Goal: Transaction & Acquisition: Purchase product/service

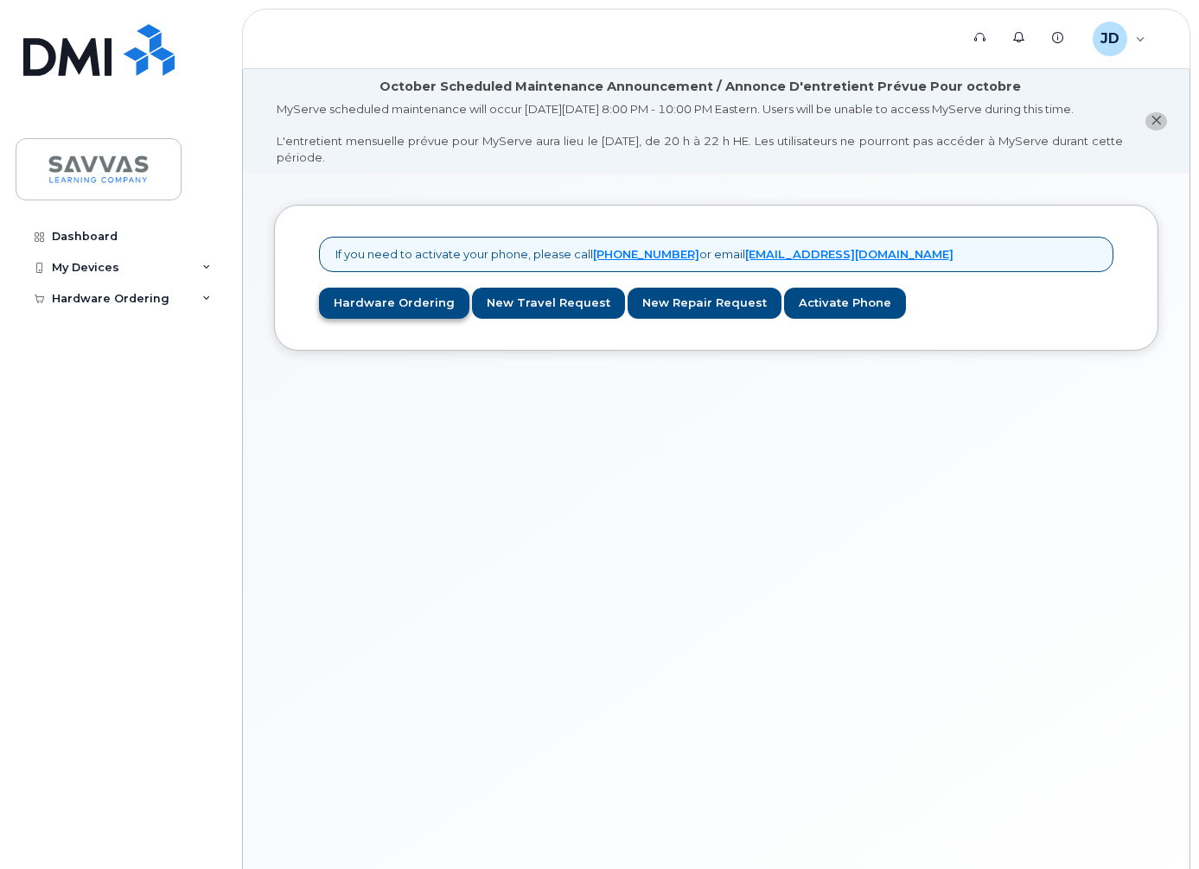
click at [398, 309] on link "Hardware Ordering" at bounding box center [394, 304] width 150 height 32
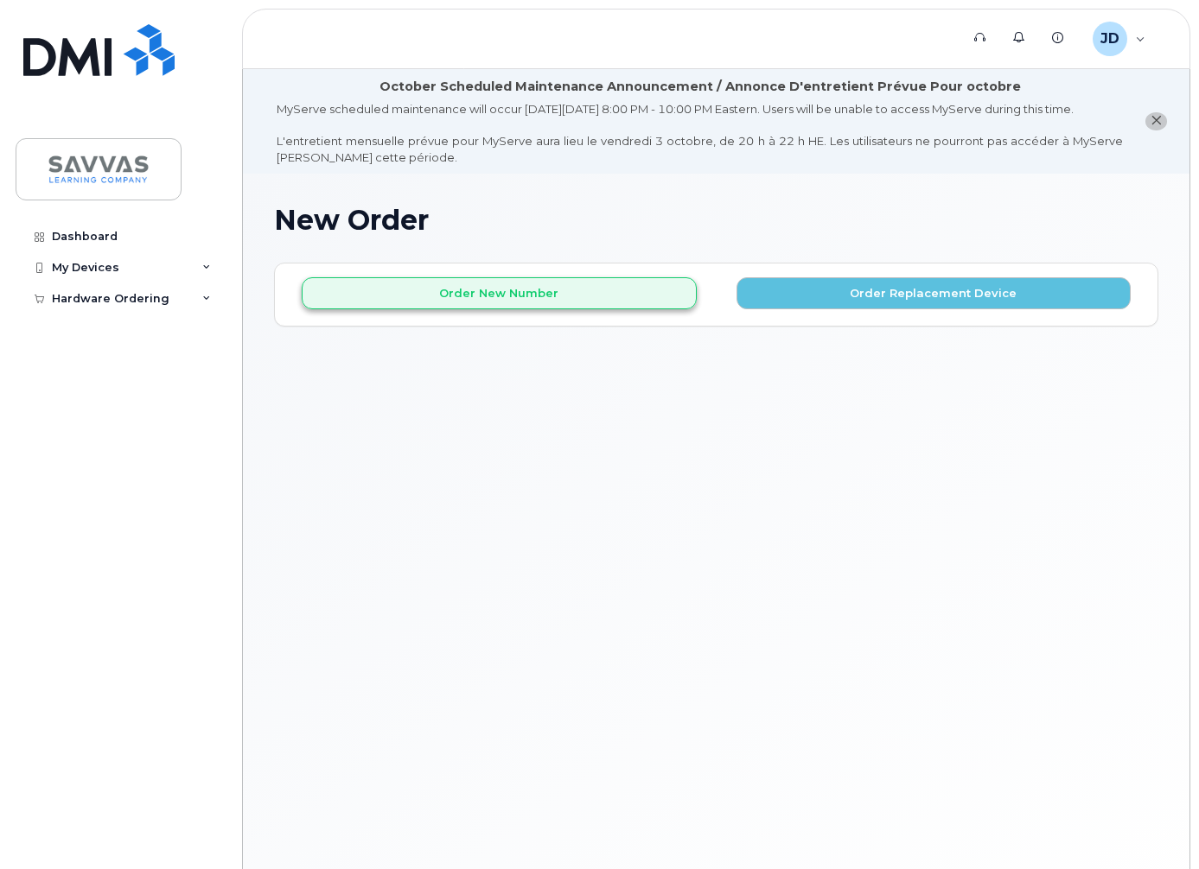
click at [608, 309] on button "Order New Number" at bounding box center [499, 293] width 395 height 32
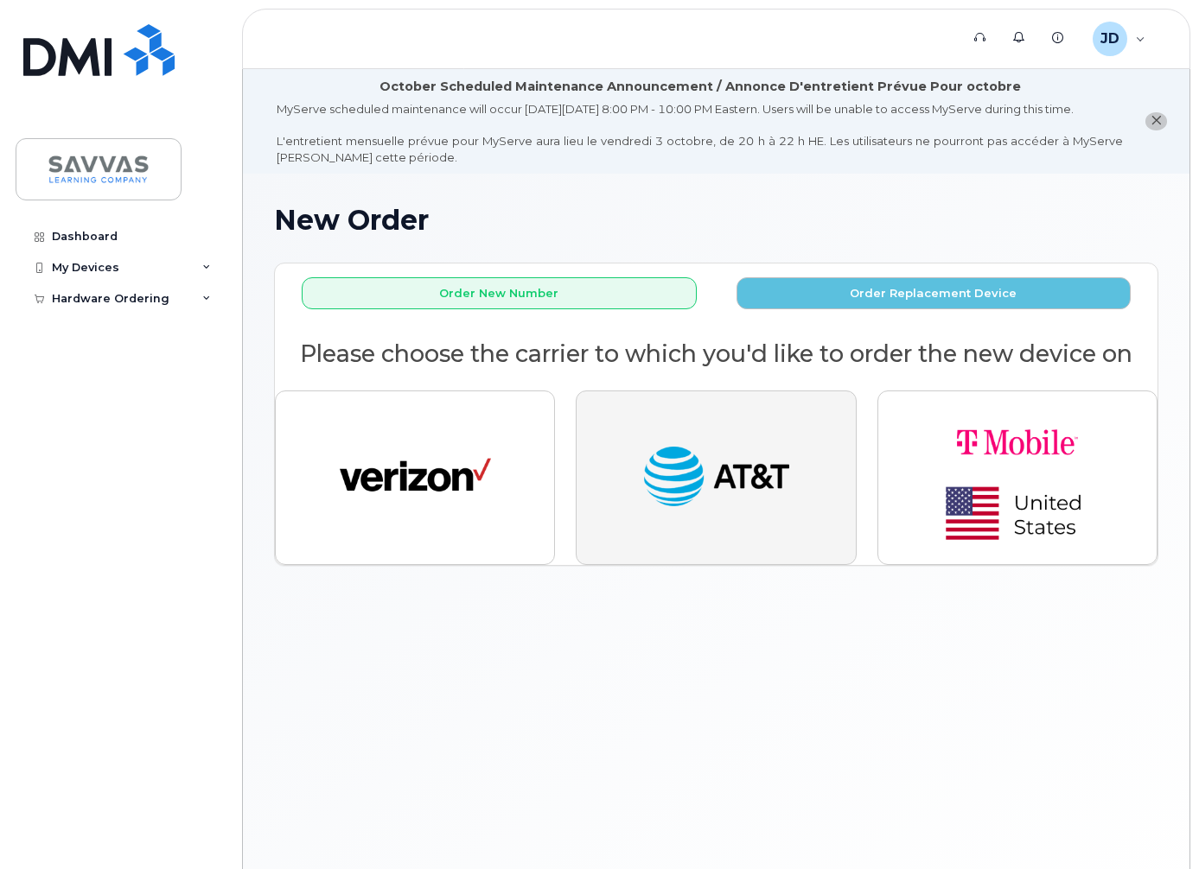
click at [736, 512] on img "button" at bounding box center [715, 478] width 151 height 78
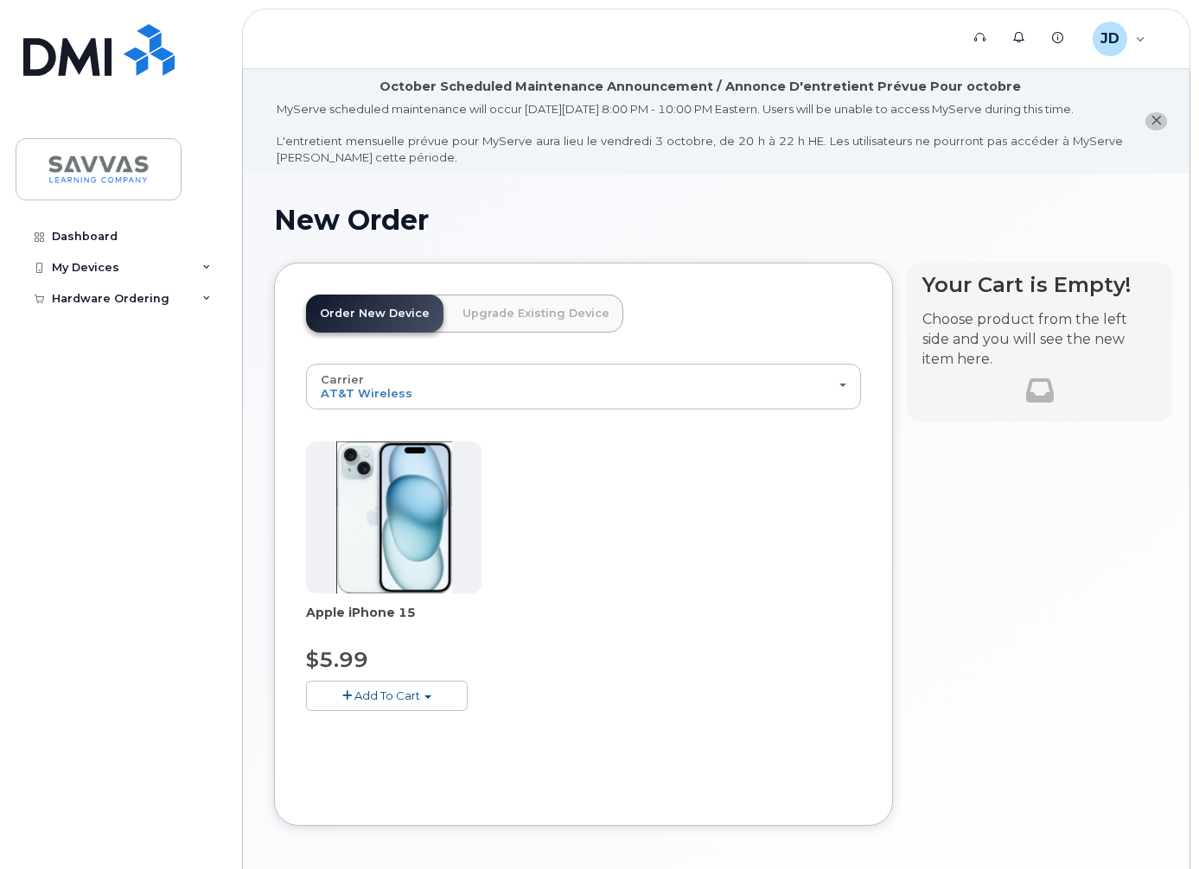
click at [424, 707] on button "Add To Cart" at bounding box center [387, 696] width 162 height 30
click at [447, 563] on img at bounding box center [394, 518] width 116 height 152
click at [376, 703] on span "Add To Cart" at bounding box center [387, 696] width 66 height 14
click at [396, 701] on span "Add To Cart" at bounding box center [387, 696] width 66 height 14
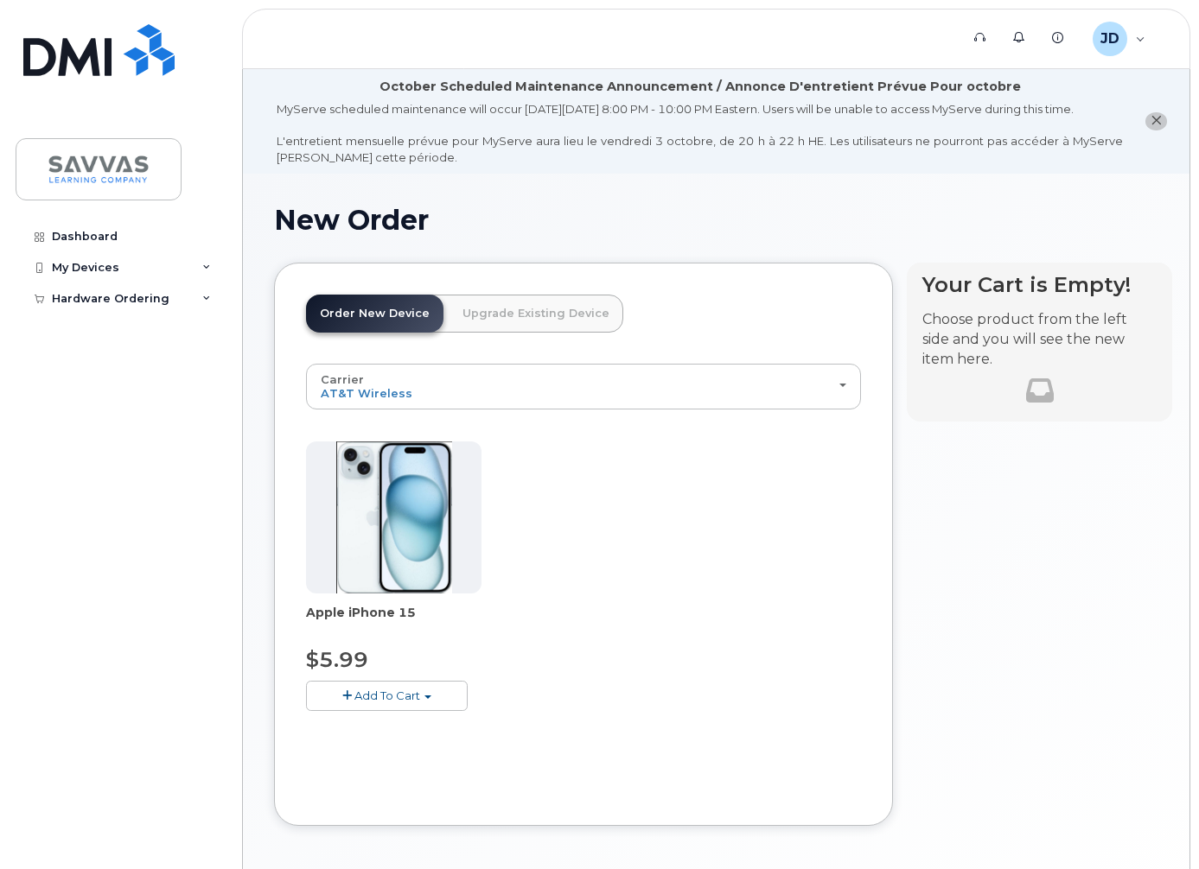
click at [396, 701] on span "Add To Cart" at bounding box center [387, 696] width 66 height 14
click at [318, 700] on button "Add To Cart" at bounding box center [387, 696] width 162 height 30
click at [412, 711] on button "Add To Cart" at bounding box center [387, 696] width 162 height 30
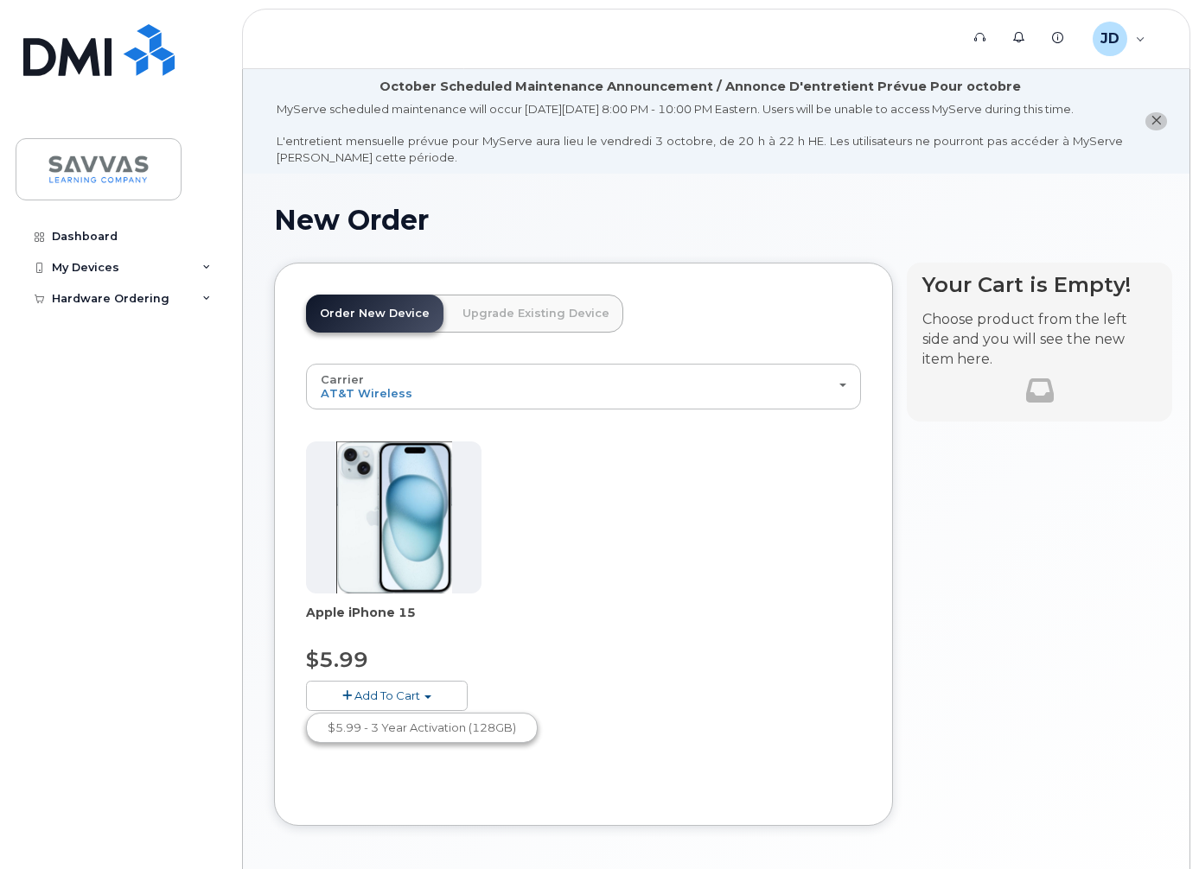
click at [389, 565] on img at bounding box center [394, 518] width 116 height 152
click at [404, 697] on button "Add To Cart" at bounding box center [387, 696] width 162 height 30
click at [424, 710] on button "Add To Cart" at bounding box center [387, 696] width 162 height 30
click at [425, 711] on button "Add To Cart" at bounding box center [387, 696] width 162 height 30
click at [429, 739] on link "$5.99 - 3 Year Activation (128GB)" at bounding box center [421, 728] width 223 height 22
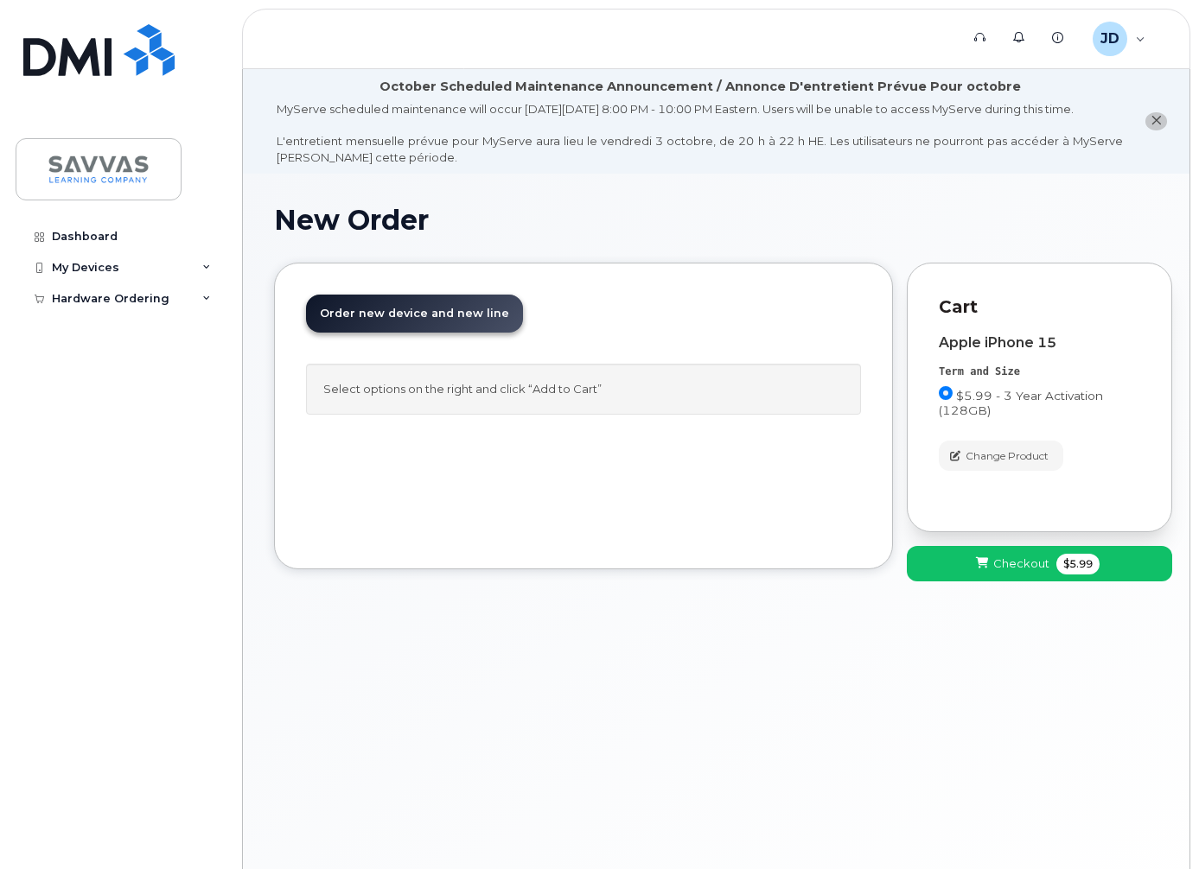
click at [990, 571] on span at bounding box center [981, 564] width 16 height 16
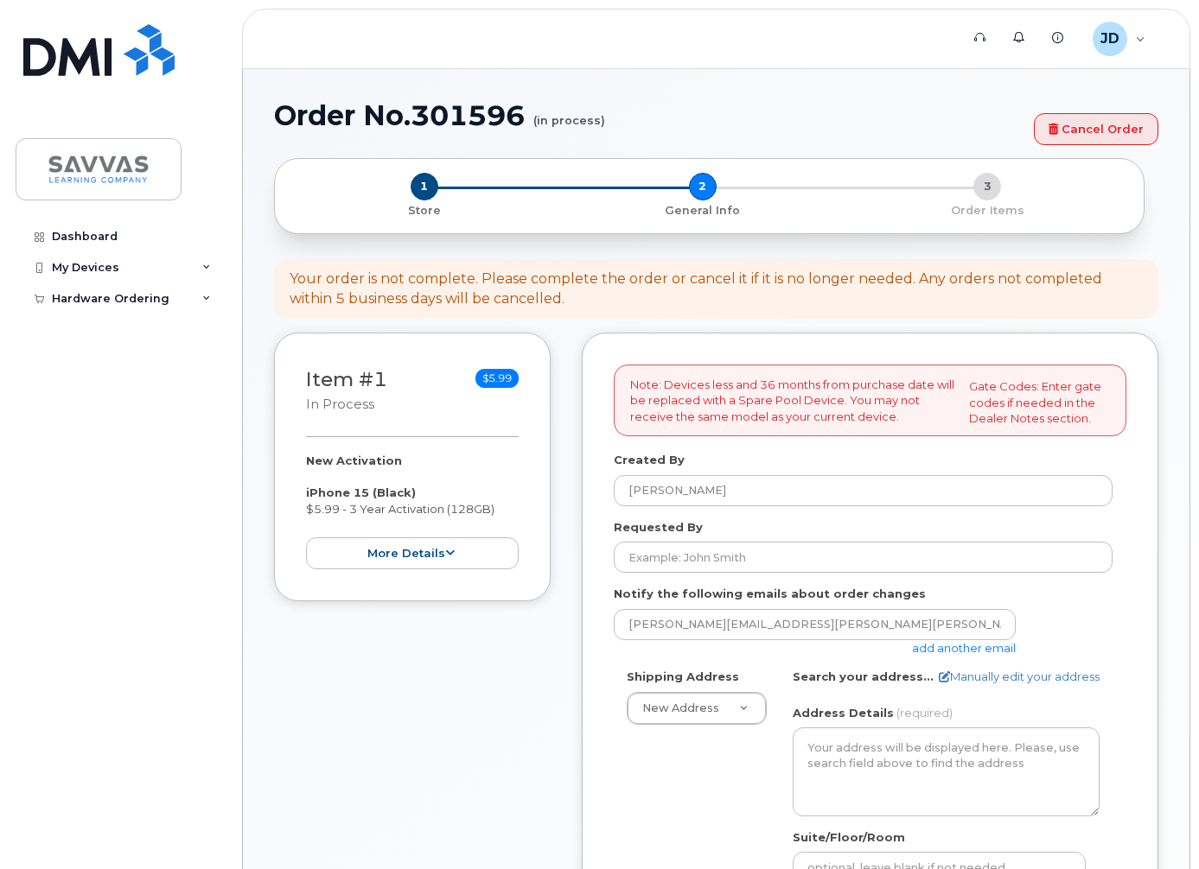
select select
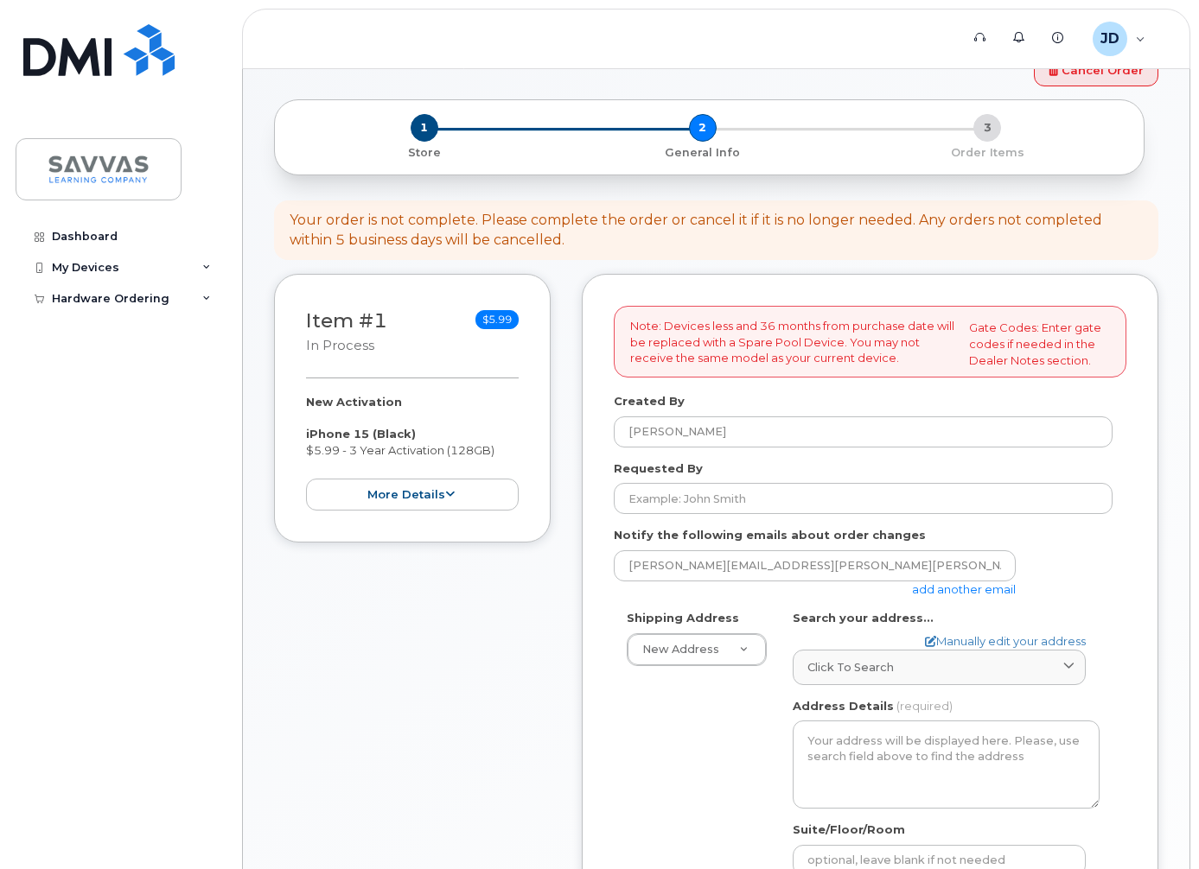
scroll to position [169, 0]
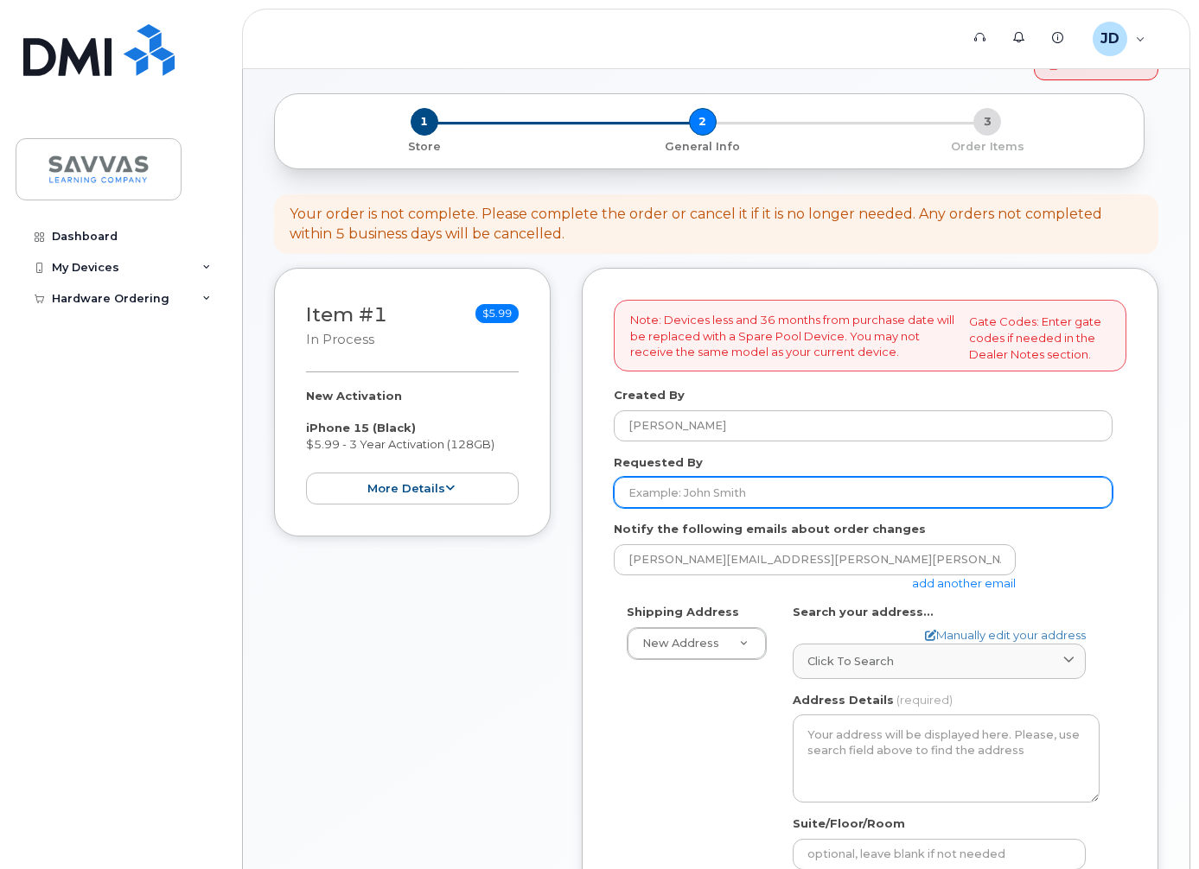
click at [688, 508] on input "Requested By" at bounding box center [863, 492] width 499 height 31
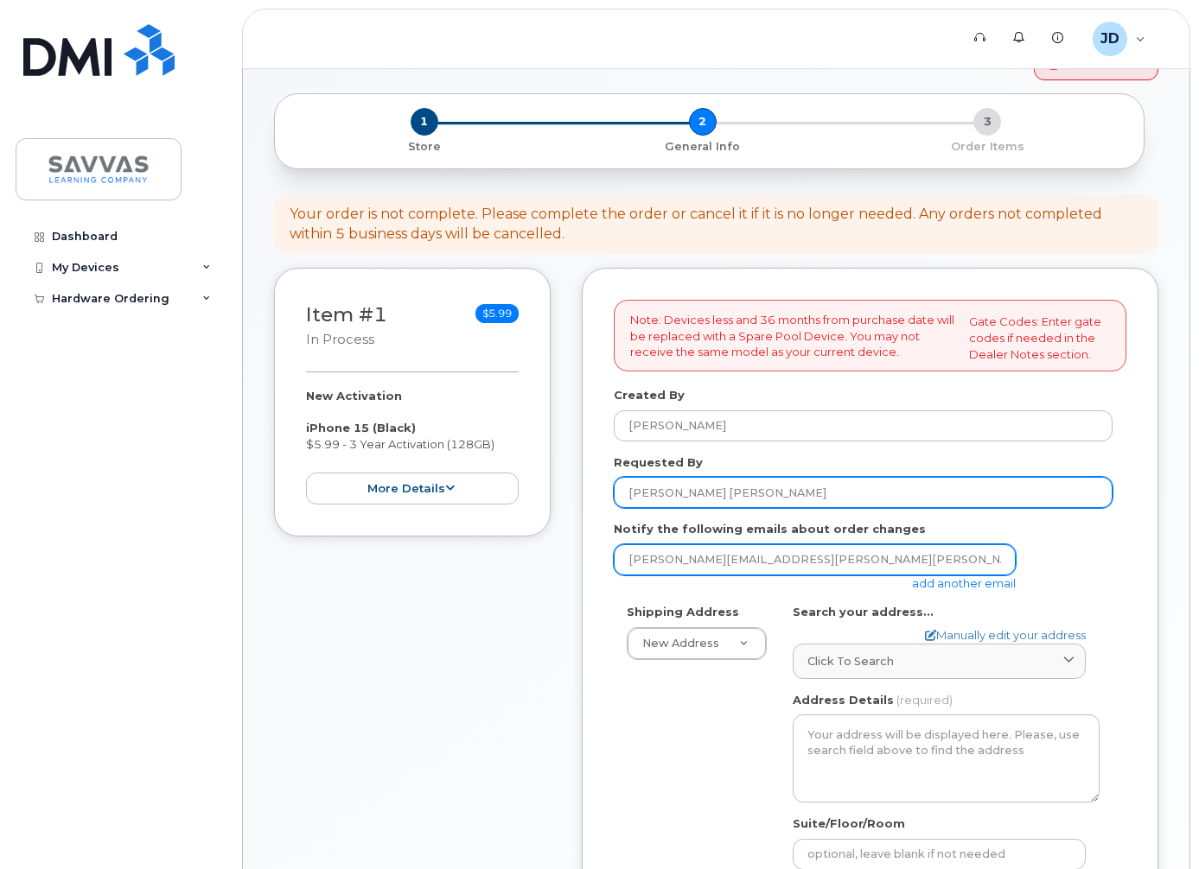
type input "[PERSON_NAME] [PERSON_NAME]"
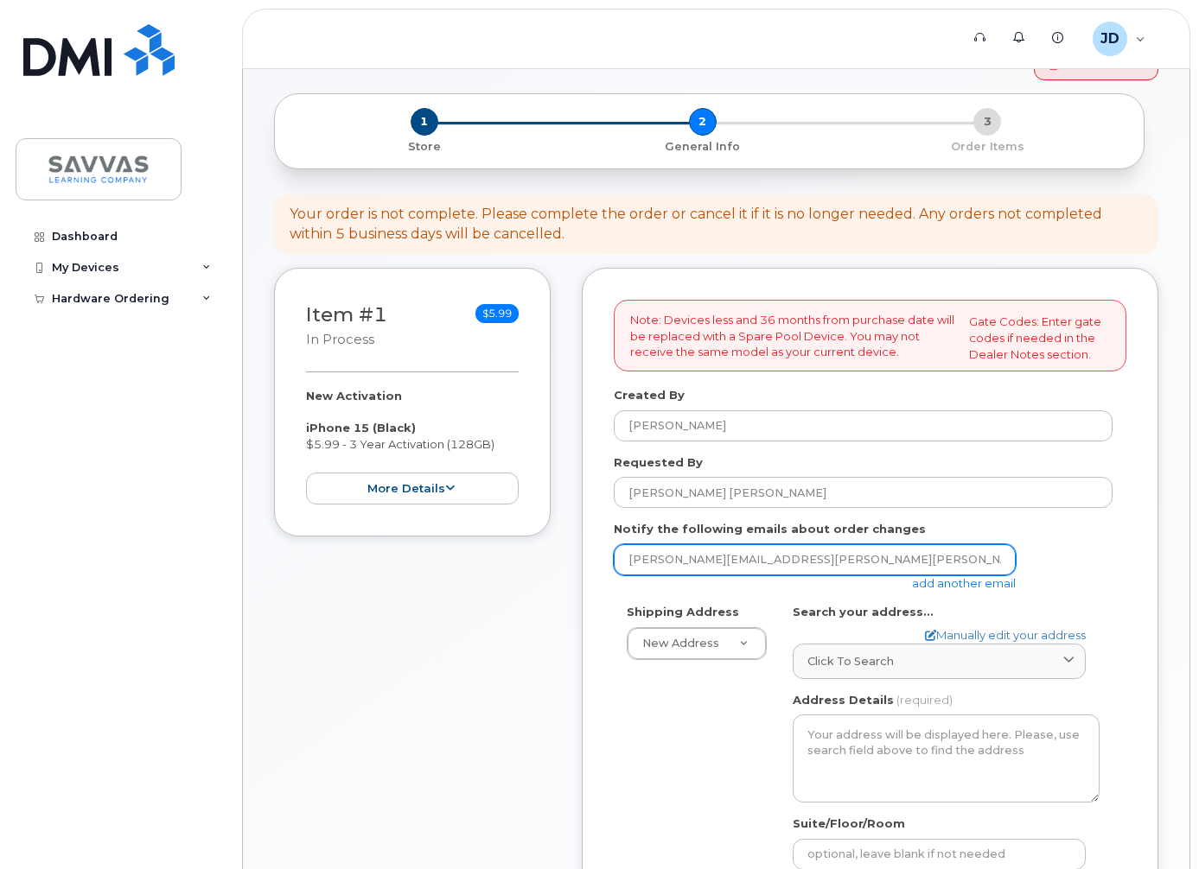
click at [804, 567] on input "[PERSON_NAME][EMAIL_ADDRESS][PERSON_NAME][PERSON_NAME][DOMAIN_NAME]" at bounding box center [815, 560] width 402 height 31
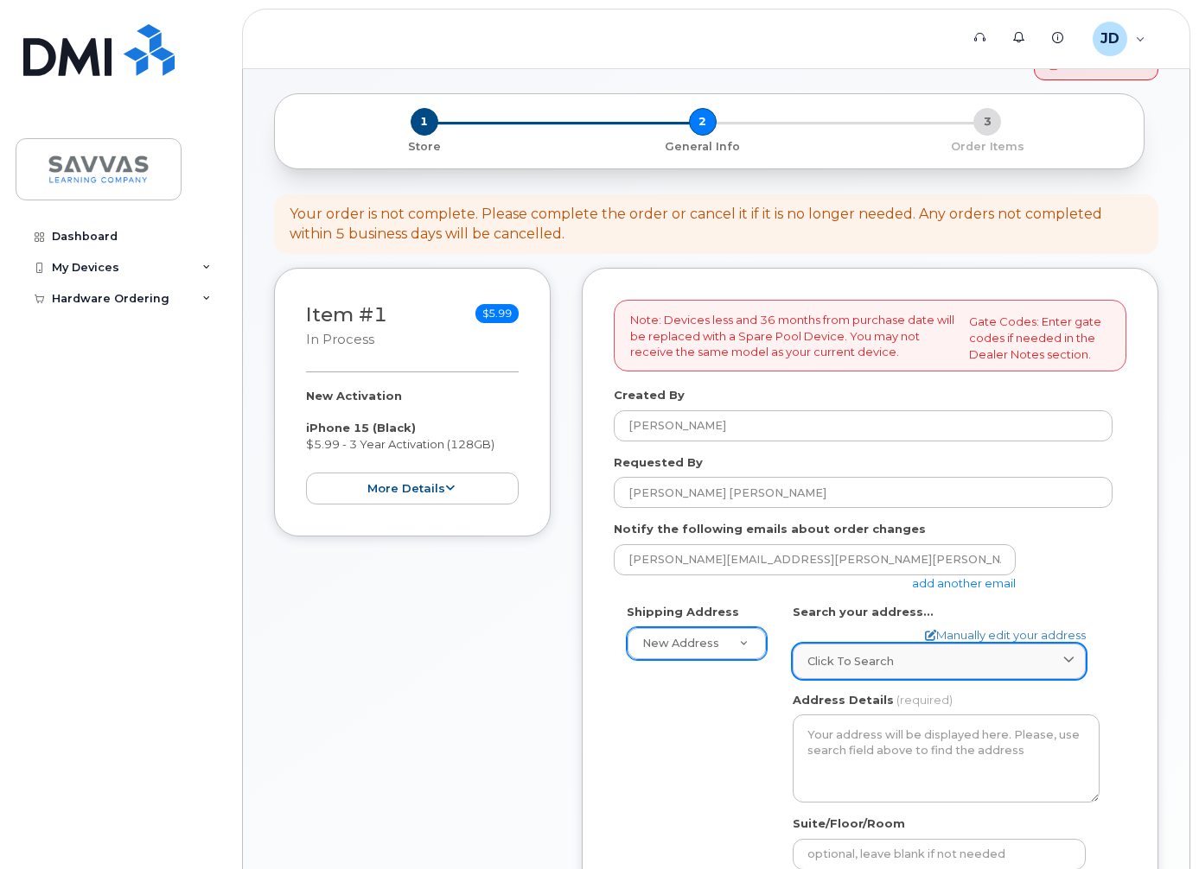
click at [878, 670] on span "Click to search" at bounding box center [850, 661] width 86 height 16
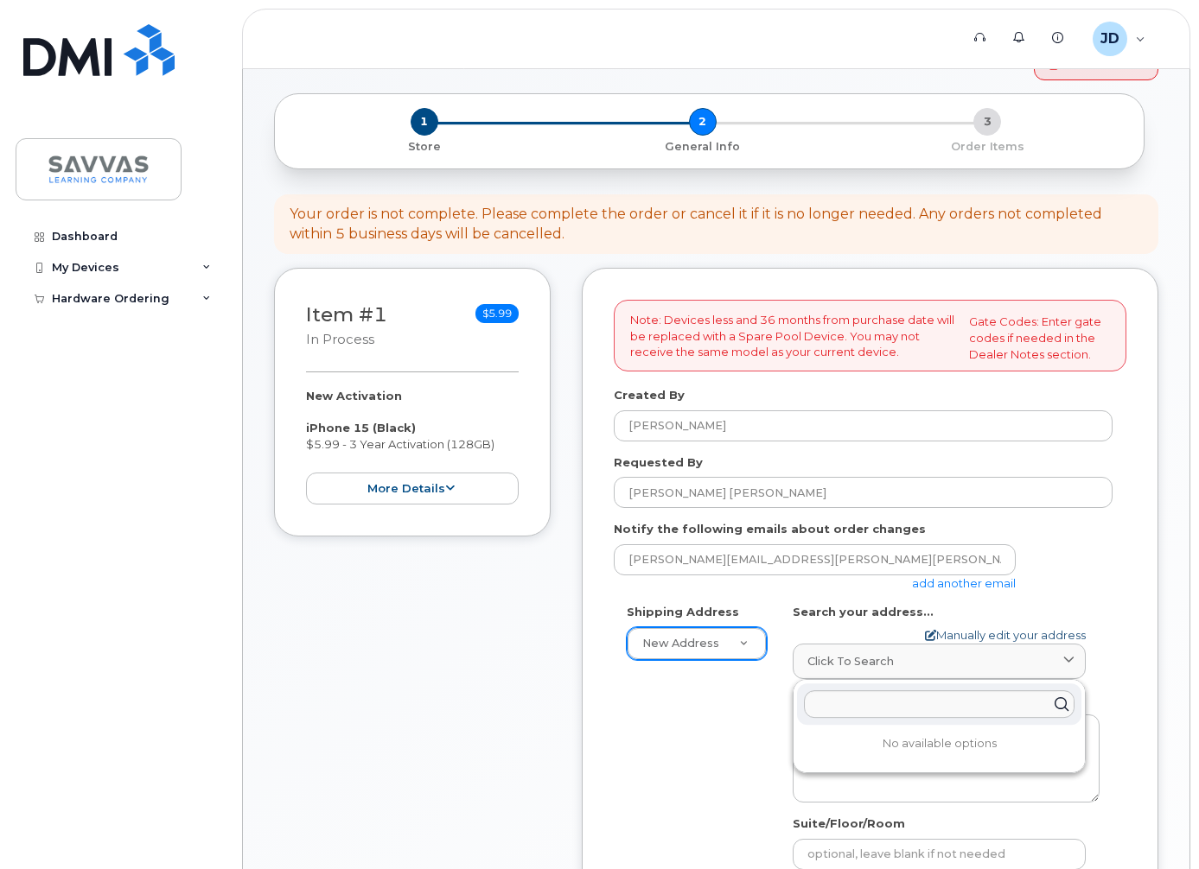
click at [1024, 639] on link "Manually edit your address" at bounding box center [1005, 635] width 161 height 16
select select
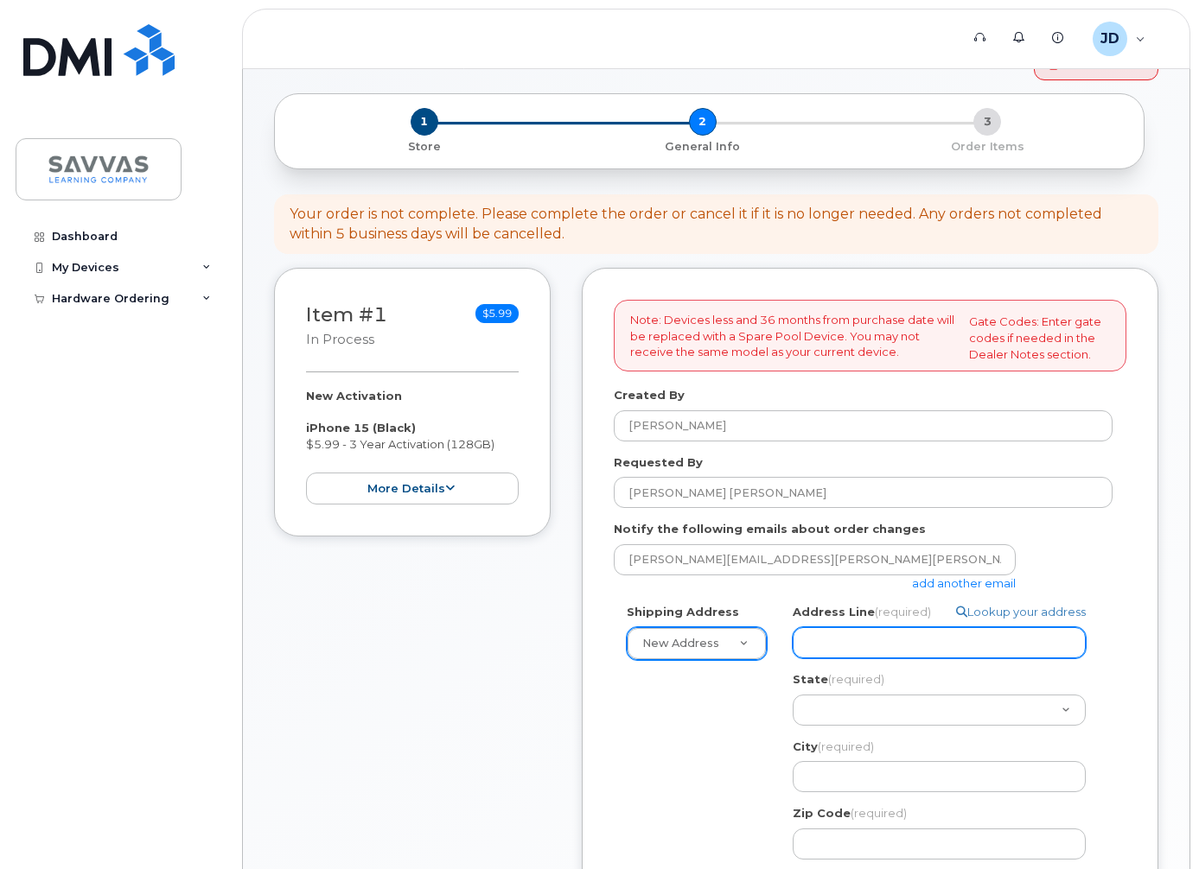
select select
type input "1"
select select
type input "15"
select select
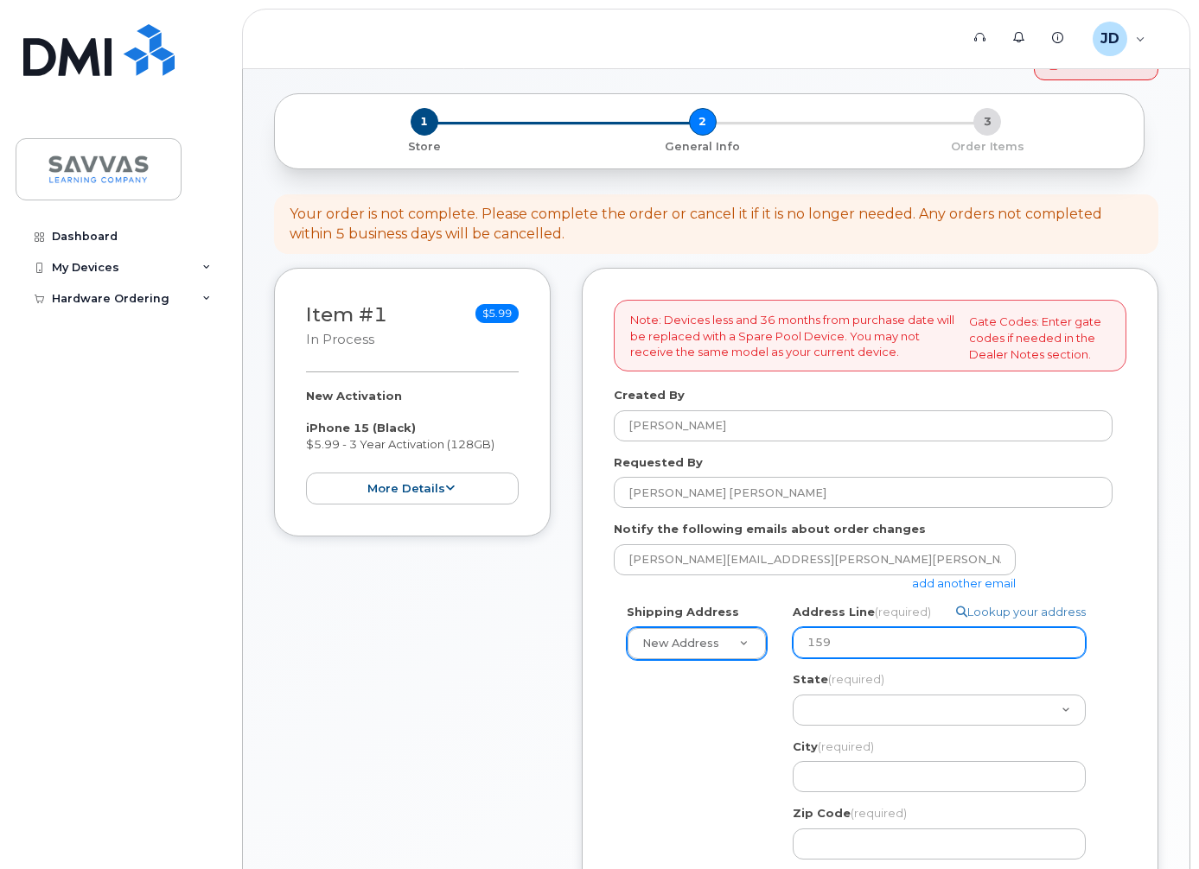
type input "159"
select select
type input "159 B"
select select
type input "159 Be"
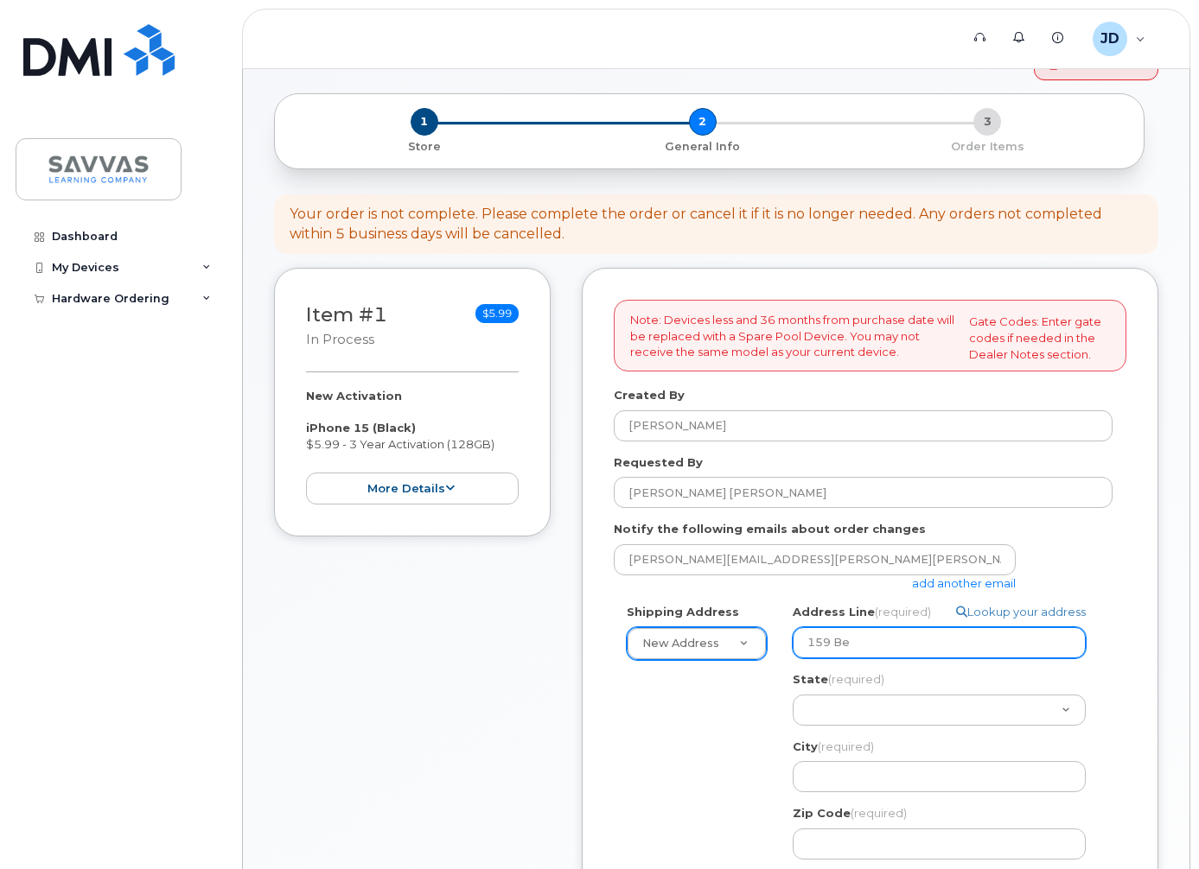
select select
type input "159 Bel"
select select
type input "159 Belm"
select select
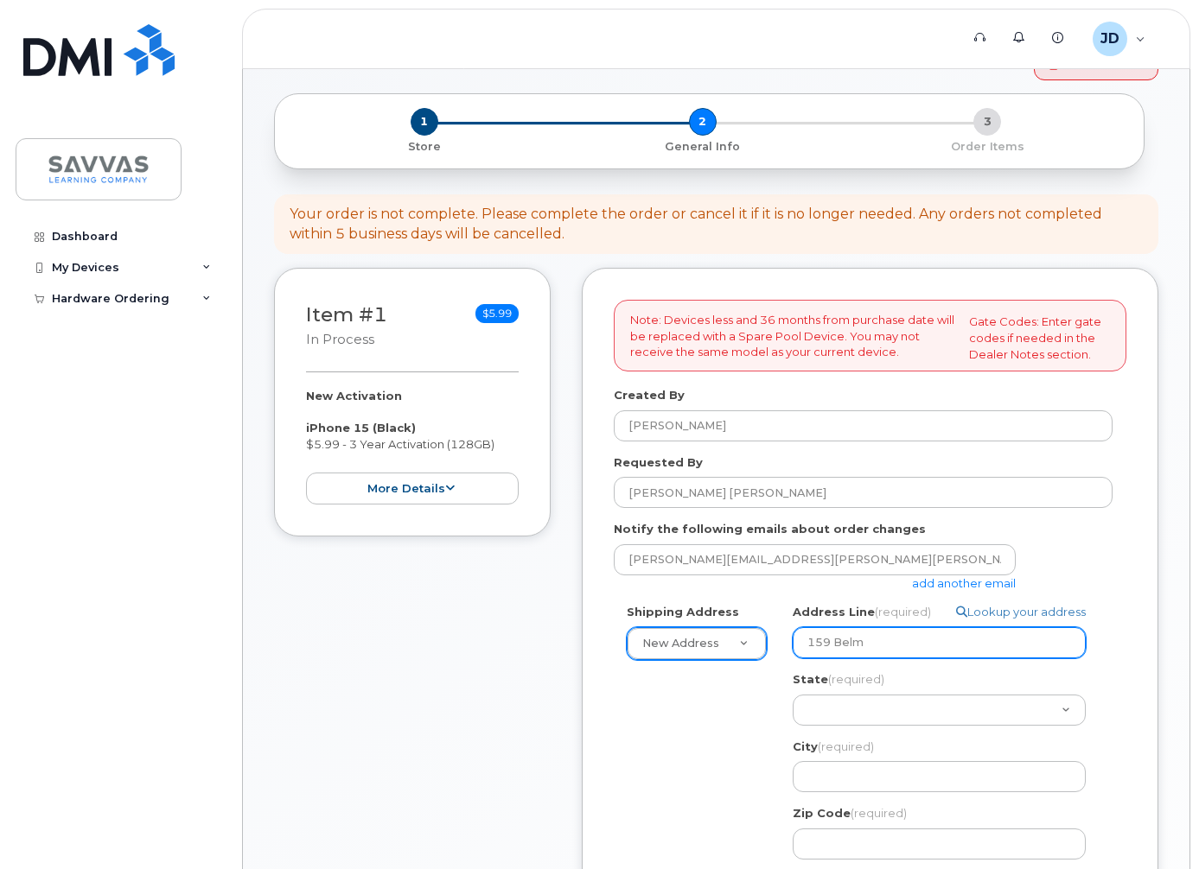
type input "159 Belmo"
select select
type input "159 Belmon"
select select
type input "159 Belmont"
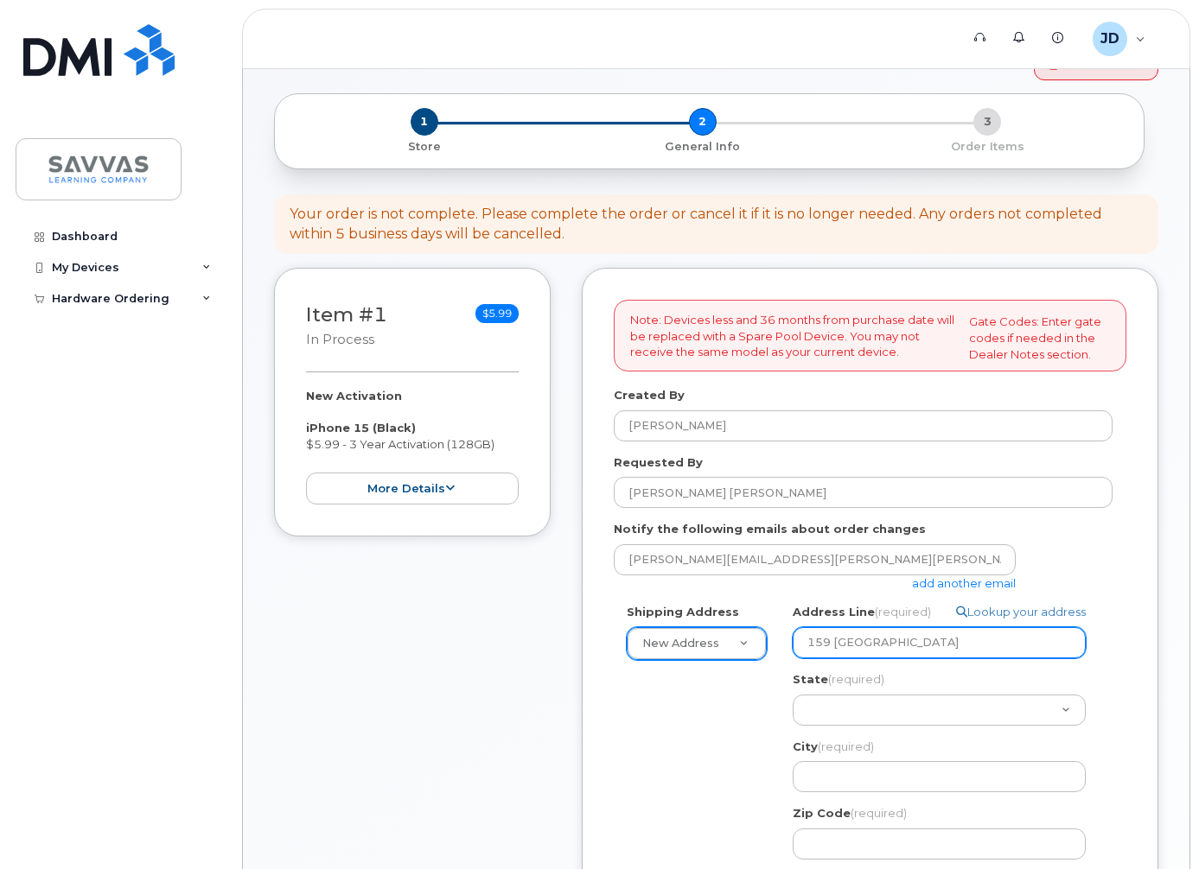
select select
type input "159 Belmont A"
select select
type input "159 Belmont Av"
select select
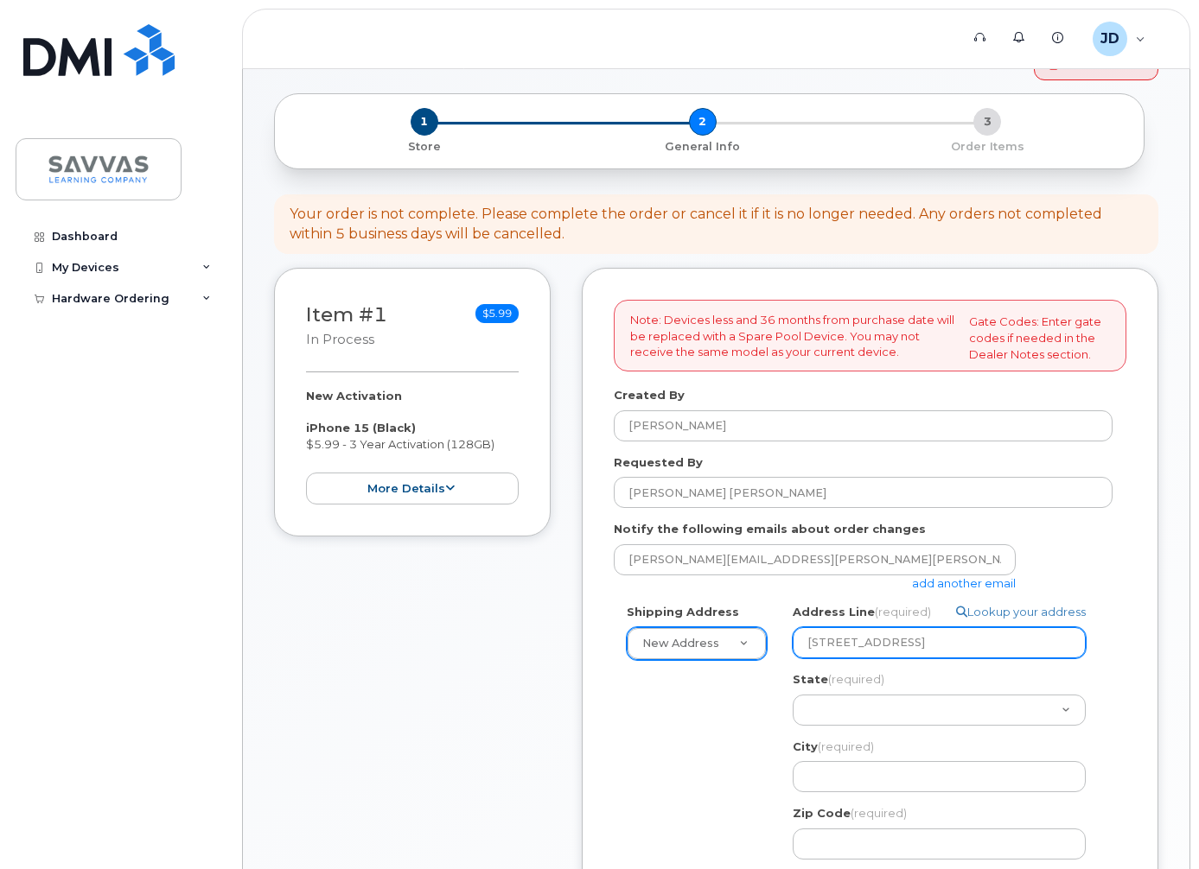
type input "159 Belmont Ave"
select select
type input "159 Belmont Aven"
select select
type input "159 Belmont Avenu"
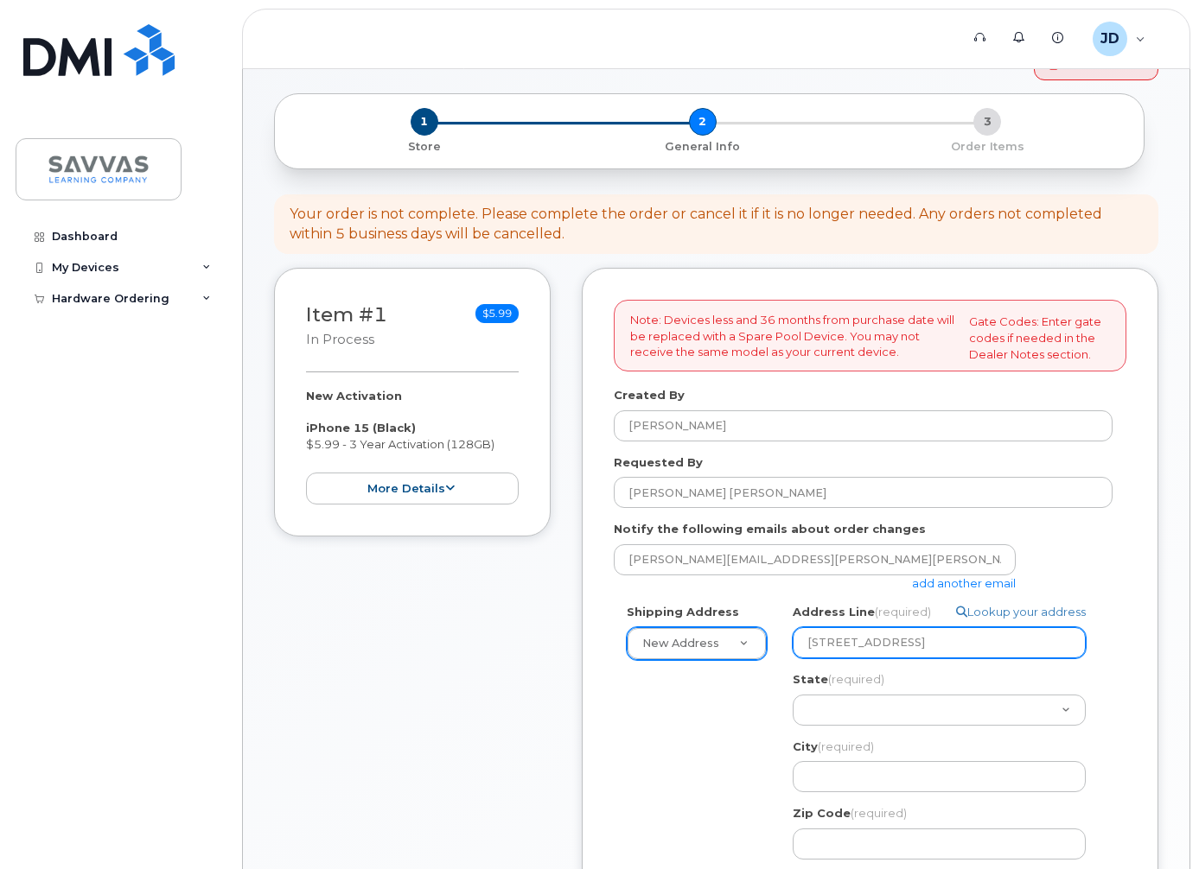
select select
type input "159 Belmont Avenue"
select select "NE"
select select
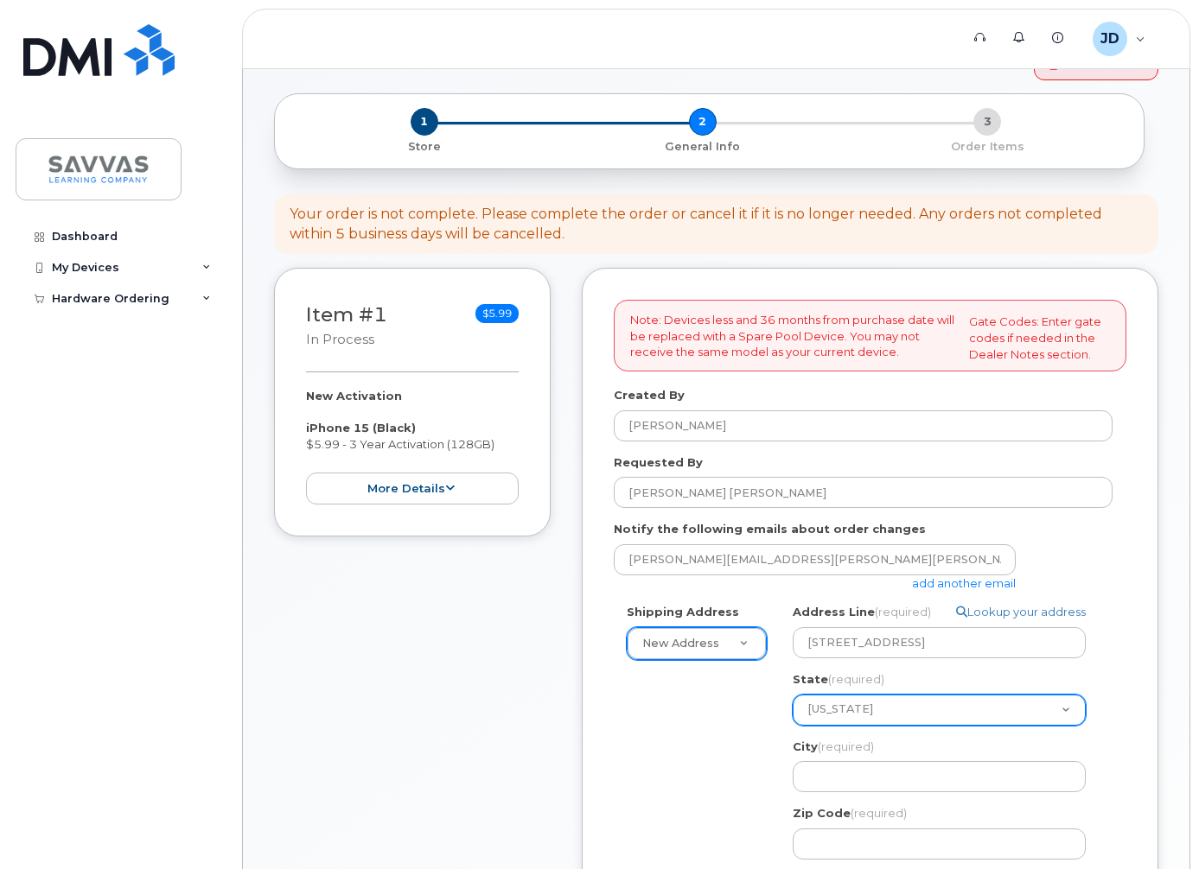
select select "NJ"
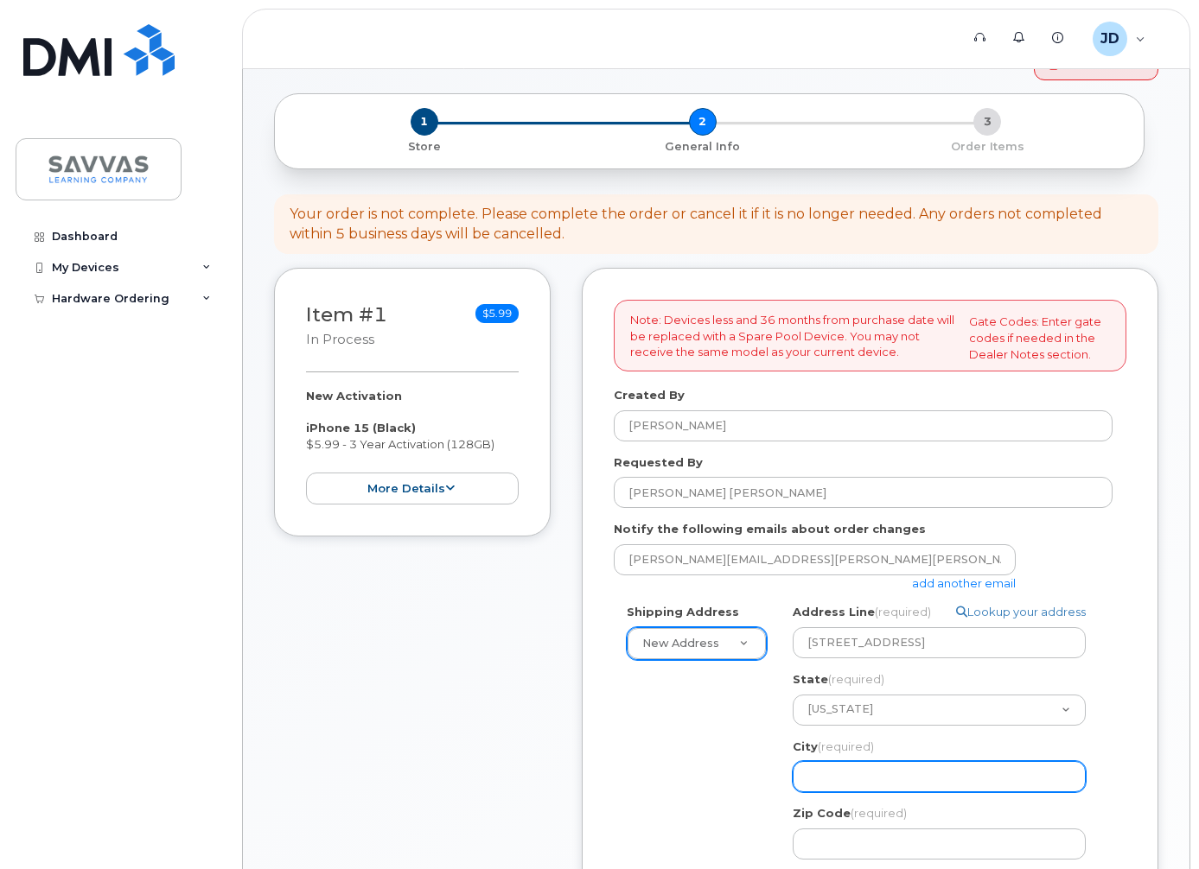
select select
type input "J"
select select
type input "Je"
select select
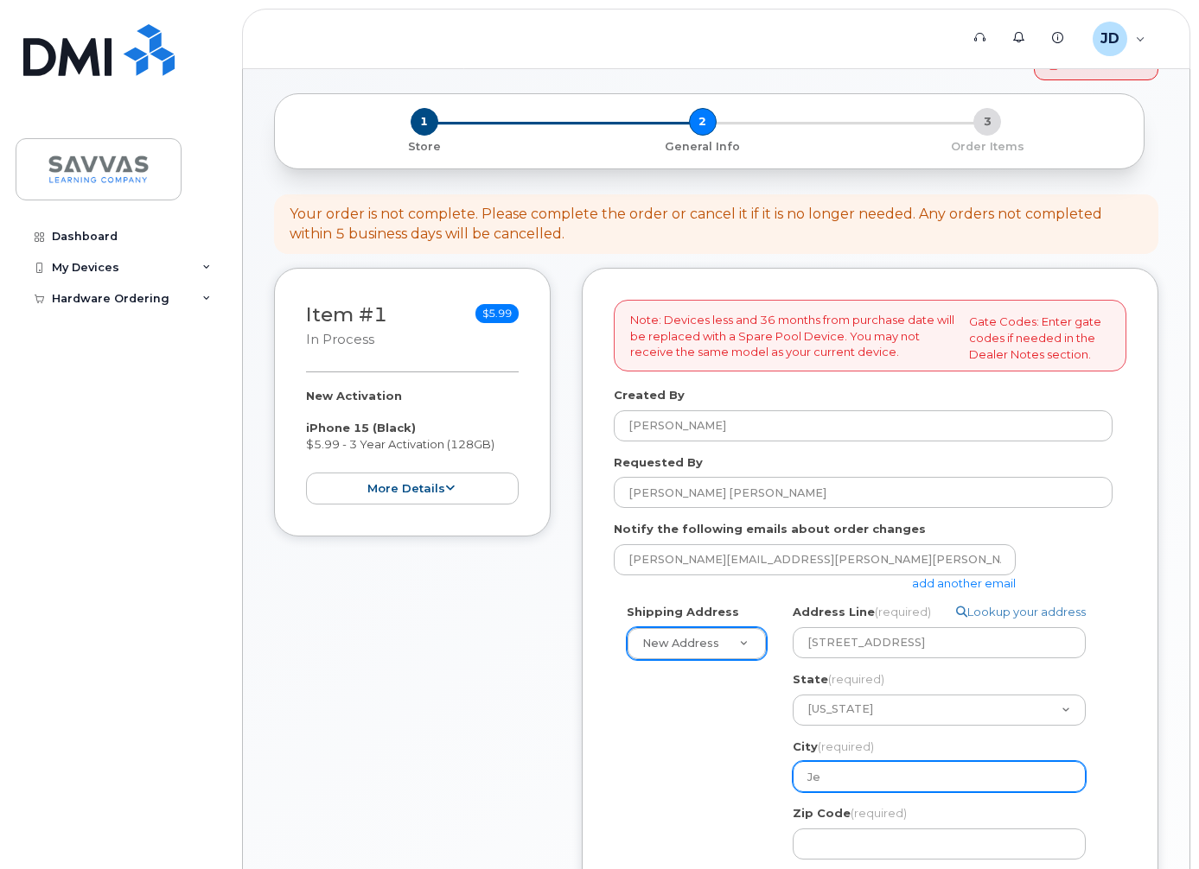
type input "Jer"
select select
type input "Jers"
select select
type input "Jerse"
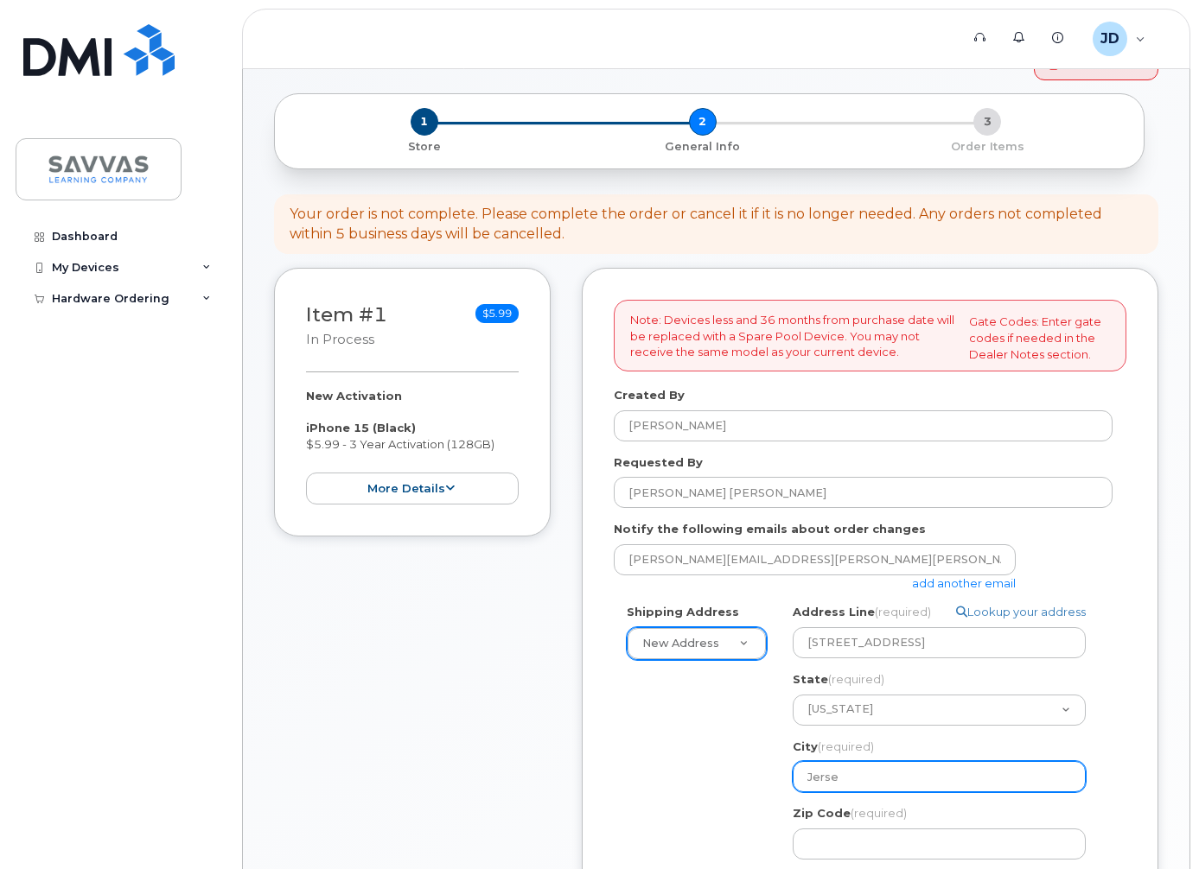
select select
type input "Jersey"
select select
type input "Jersey C"
select select
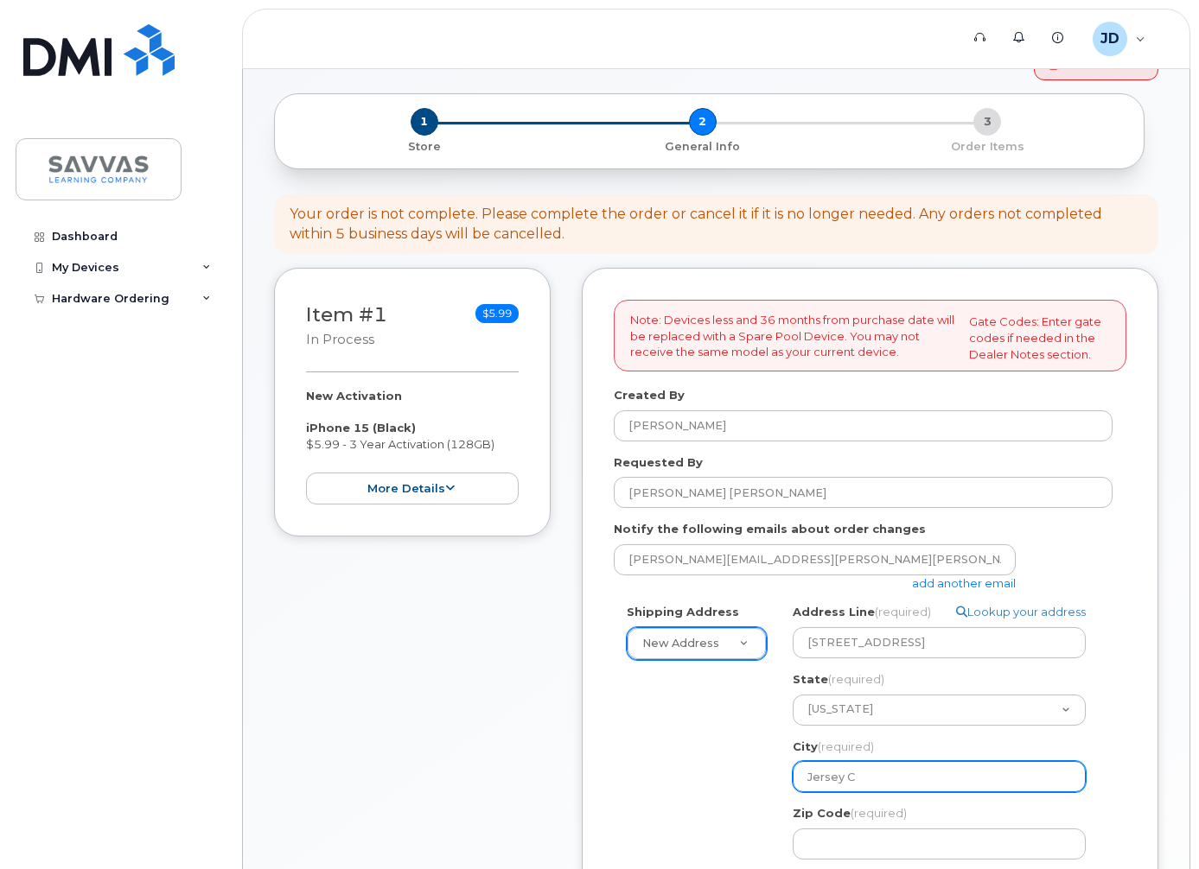
type input "Jersey Ci"
select select
type input "Jersey Cit"
select select
type input "Jersey City"
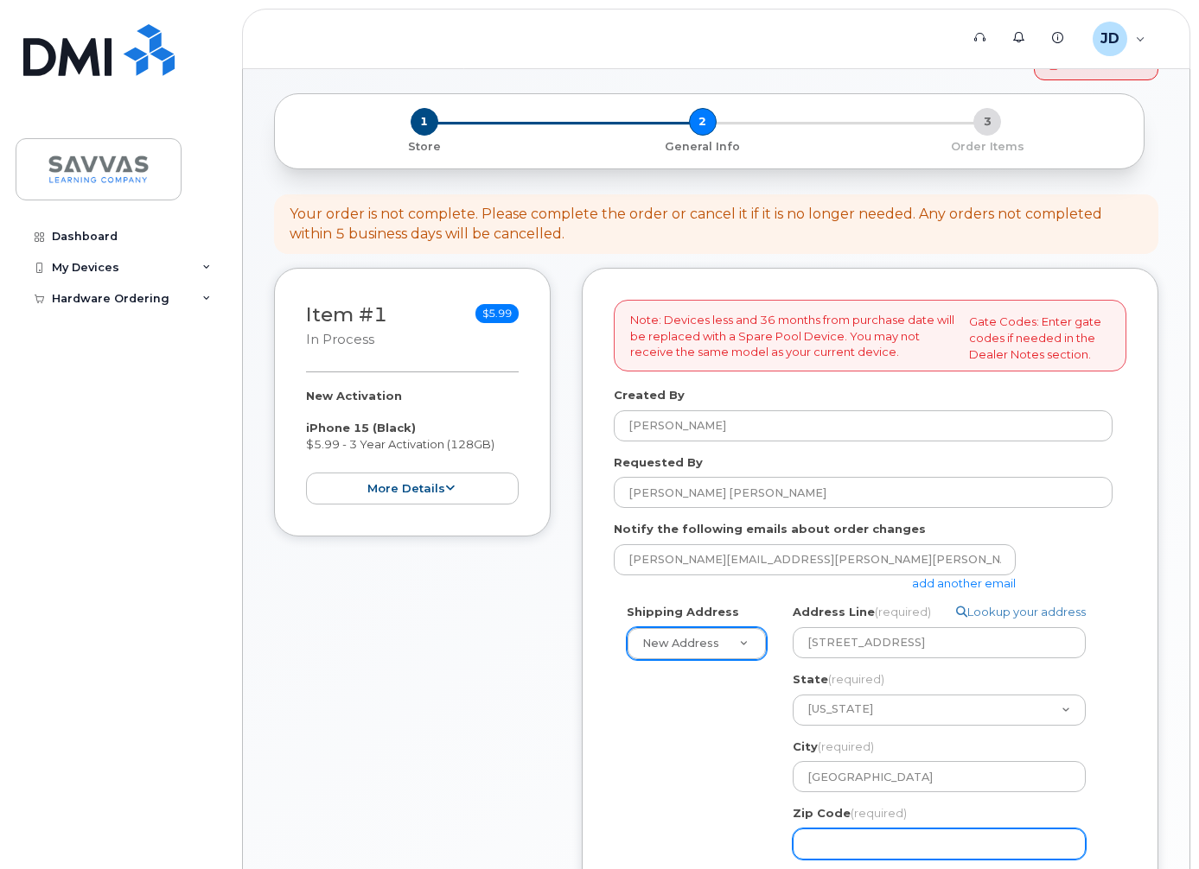
select select
type input "0"
select select
type input "07"
select select
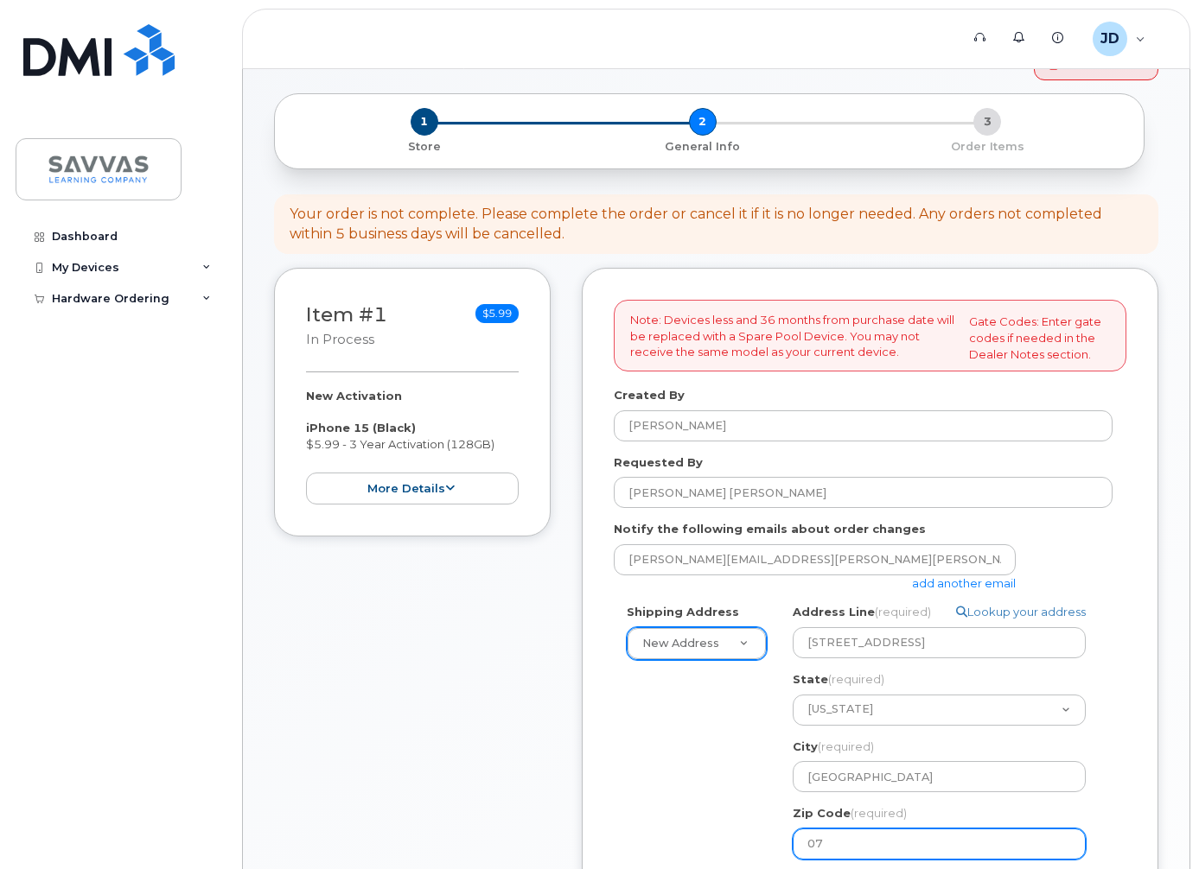
type input "073"
select select
type input "0730"
select select
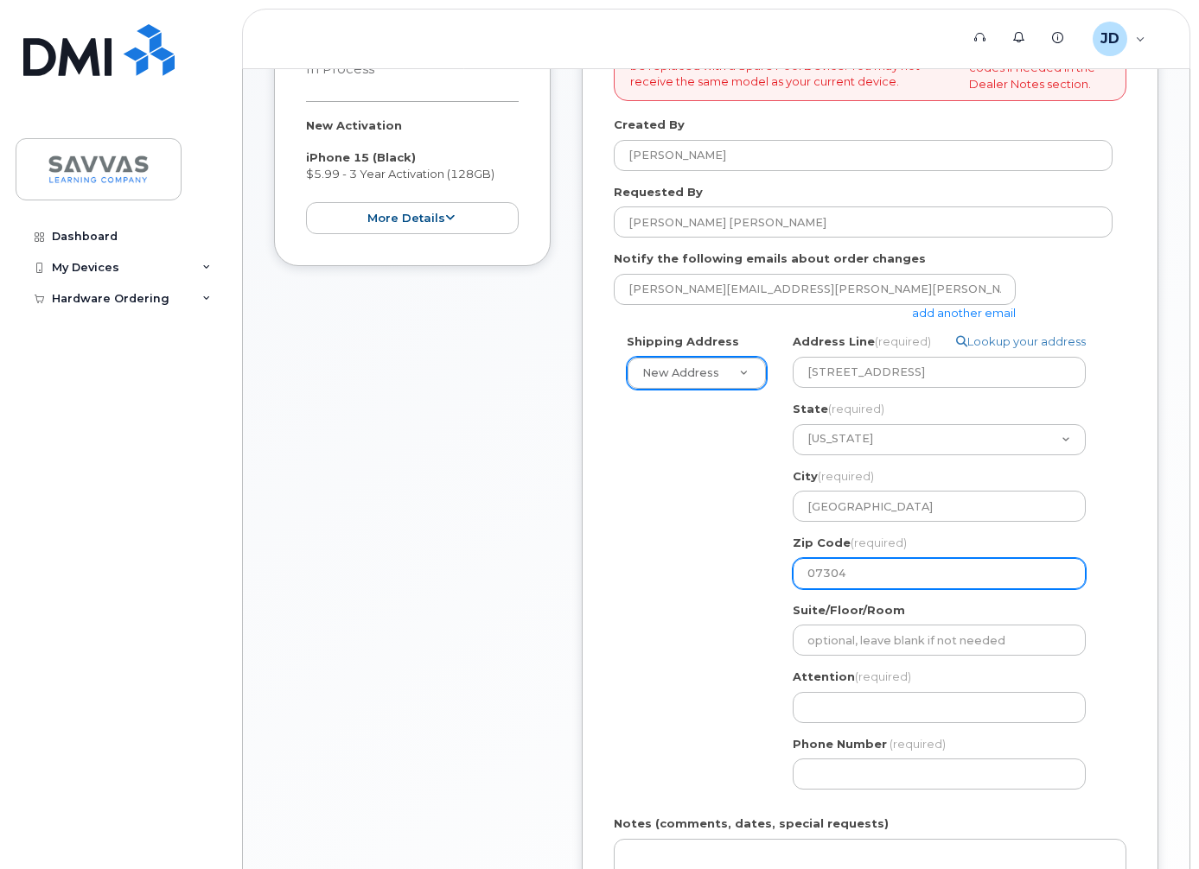
scroll to position [443, 0]
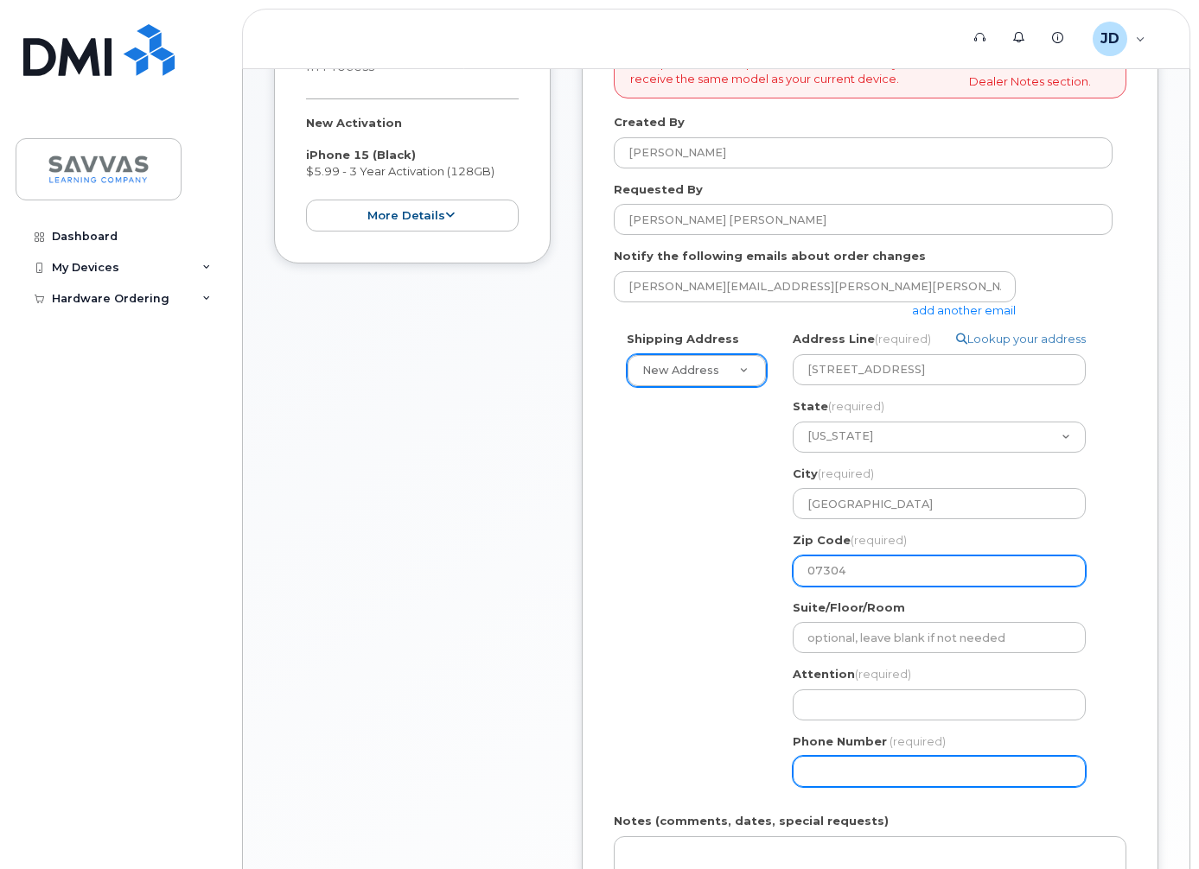
type input "07304"
click at [910, 771] on input "Phone Number" at bounding box center [939, 771] width 293 height 31
type input "917428504"
select select
type input "9174285040"
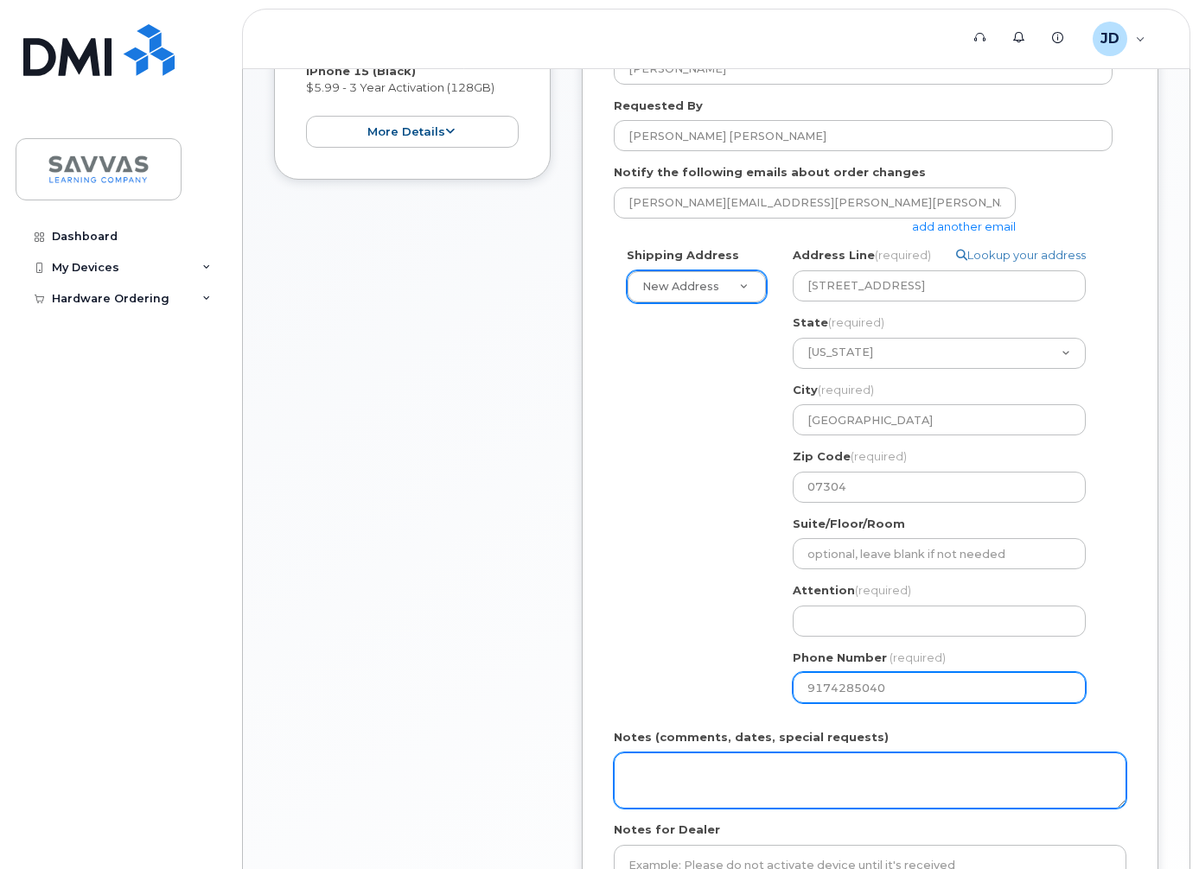
scroll to position [529, 0]
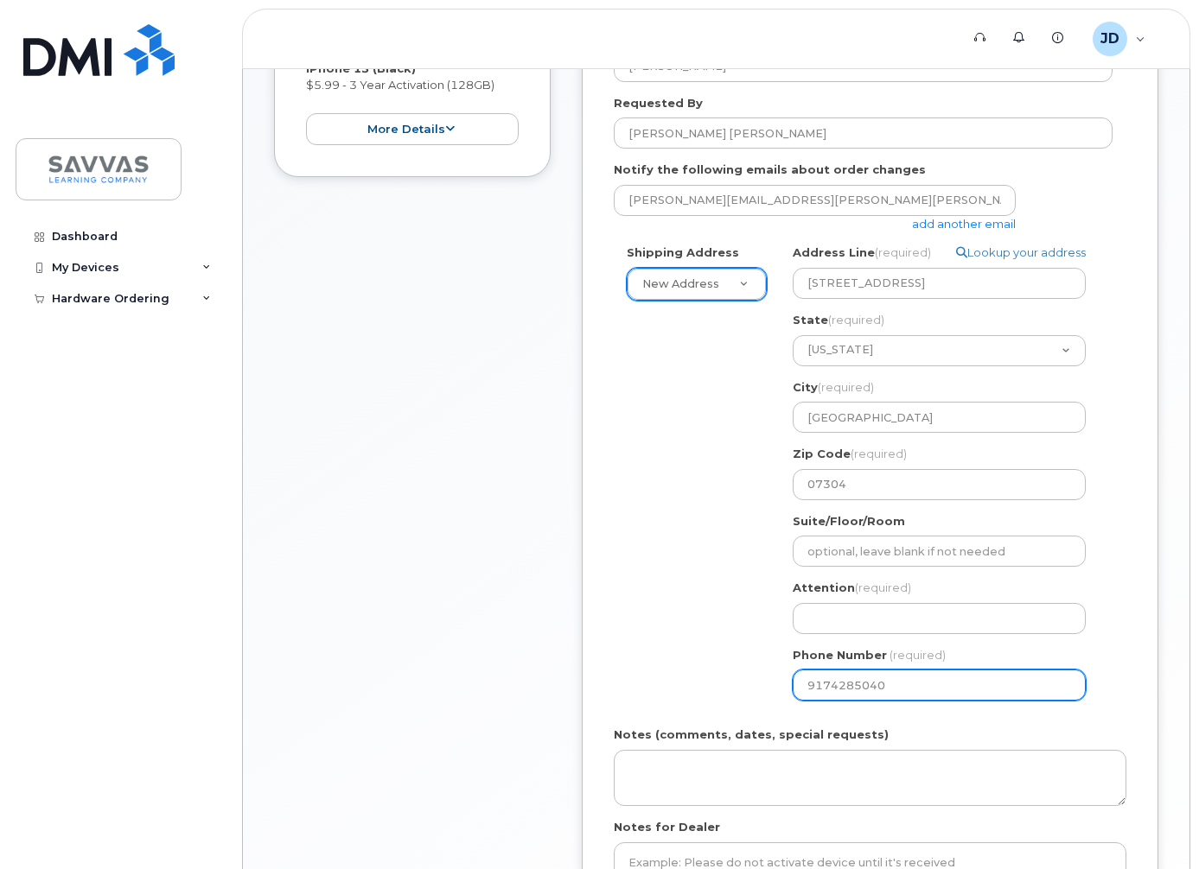
click at [1066, 685] on input "9174285040" at bounding box center [939, 685] width 293 height 31
click at [832, 690] on input "9174285040" at bounding box center [939, 685] width 293 height 31
select select
click at [854, 692] on input "Phone Number" at bounding box center [939, 685] width 293 height 31
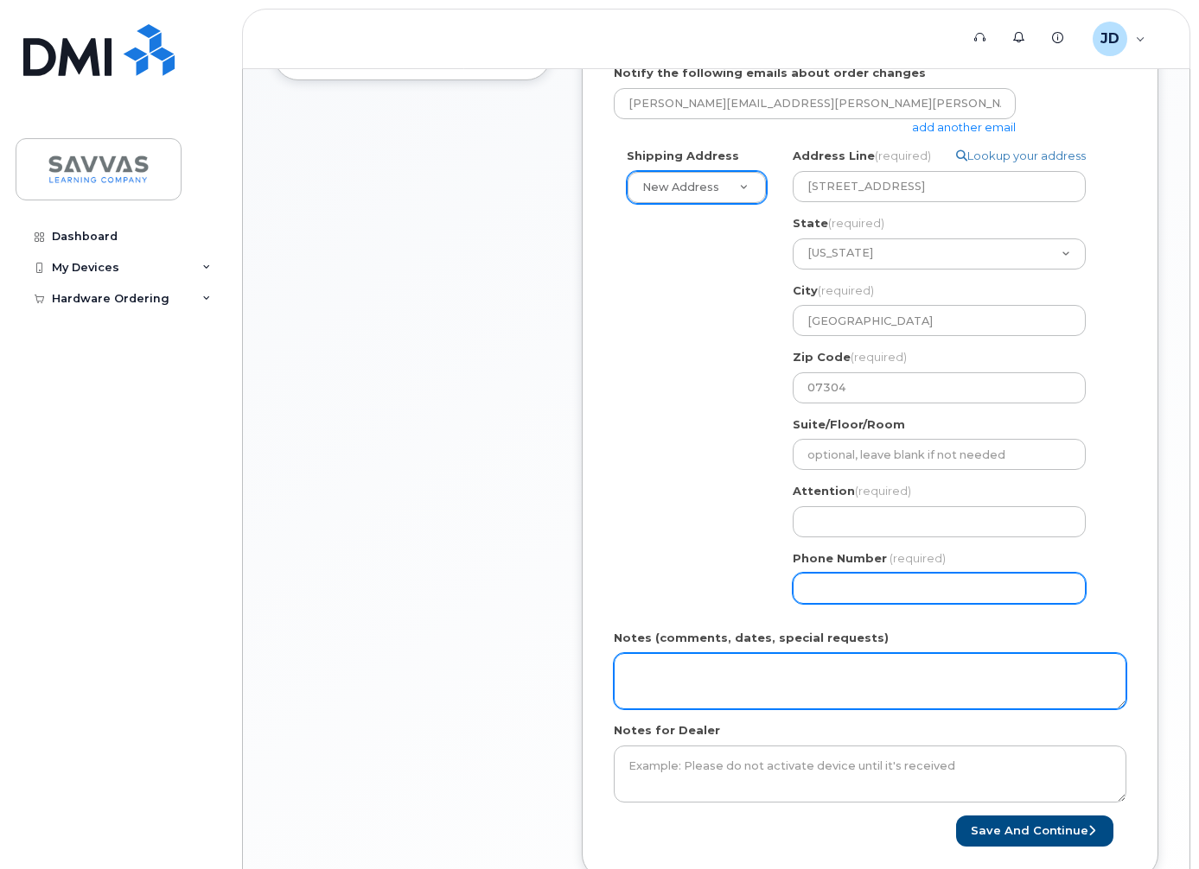
scroll to position [635, 0]
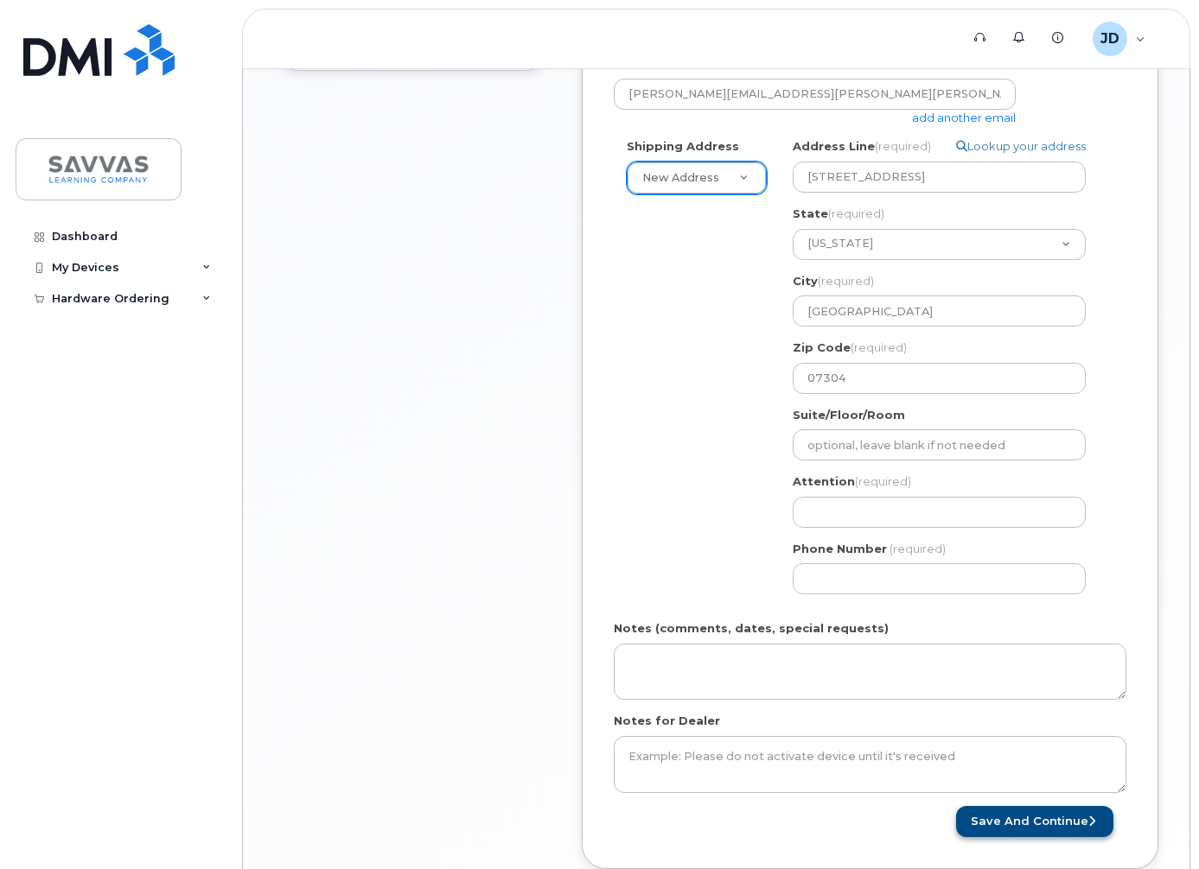
click at [1009, 821] on button "Save and Continue" at bounding box center [1034, 822] width 157 height 32
click at [1016, 818] on button "Save and Continue" at bounding box center [1034, 822] width 157 height 32
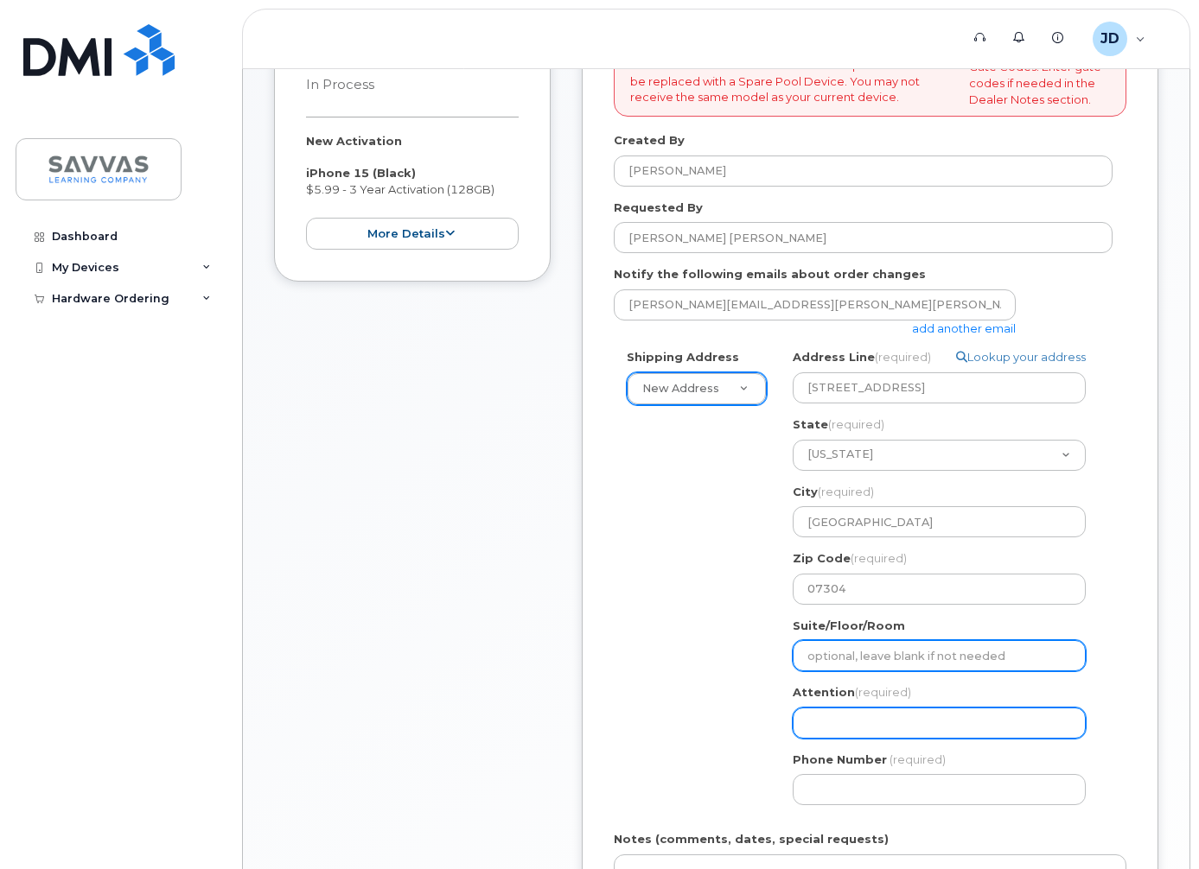
scroll to position [446, 0]
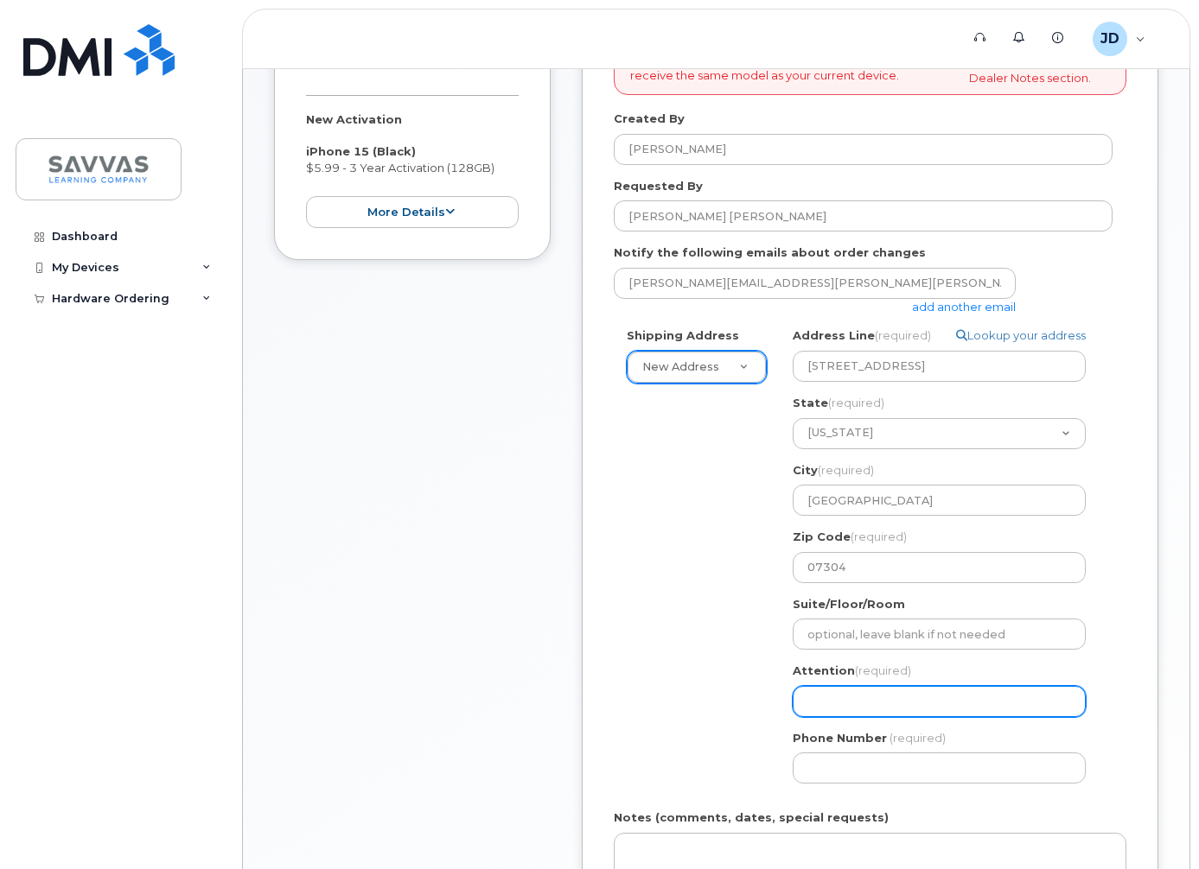
click at [843, 699] on input "Attention (required)" at bounding box center [939, 701] width 293 height 31
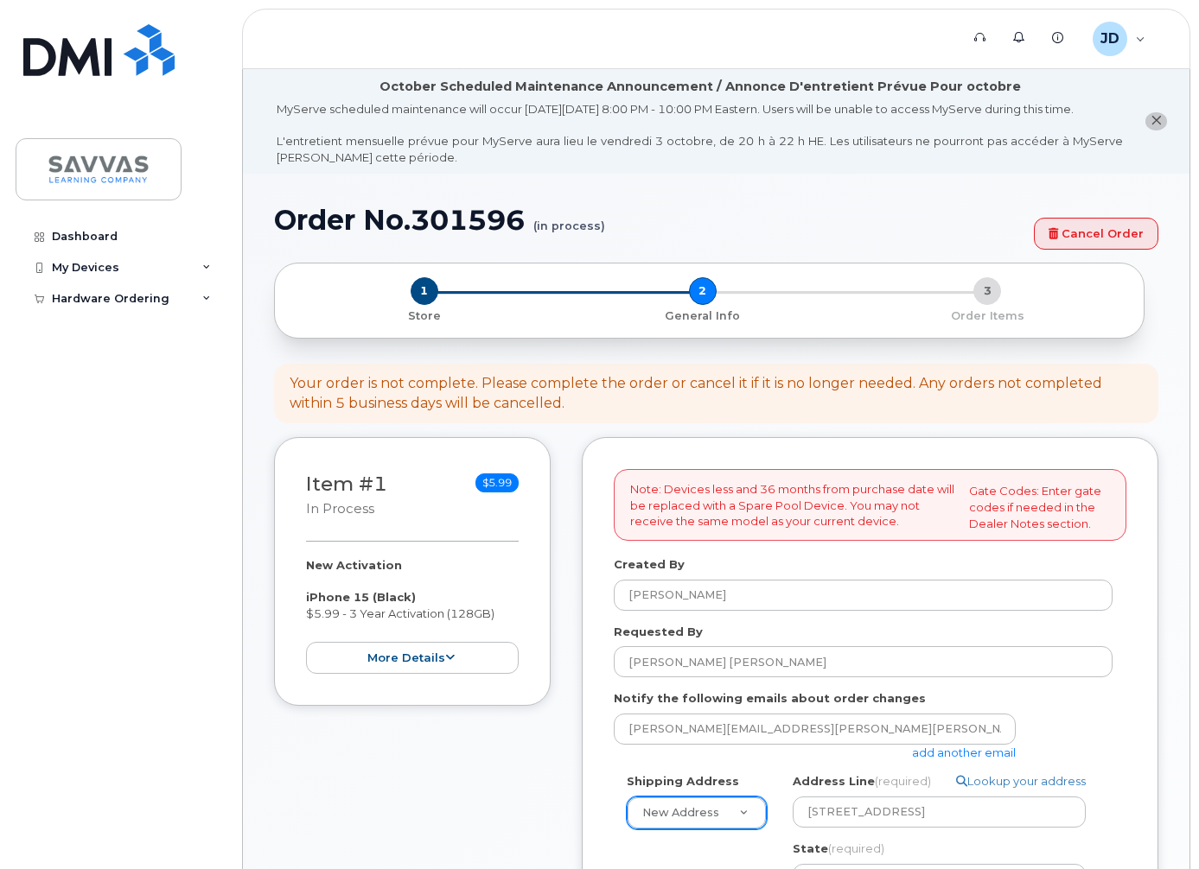
scroll to position [0, 0]
click at [213, 294] on div "Hardware Ordering" at bounding box center [120, 298] width 209 height 31
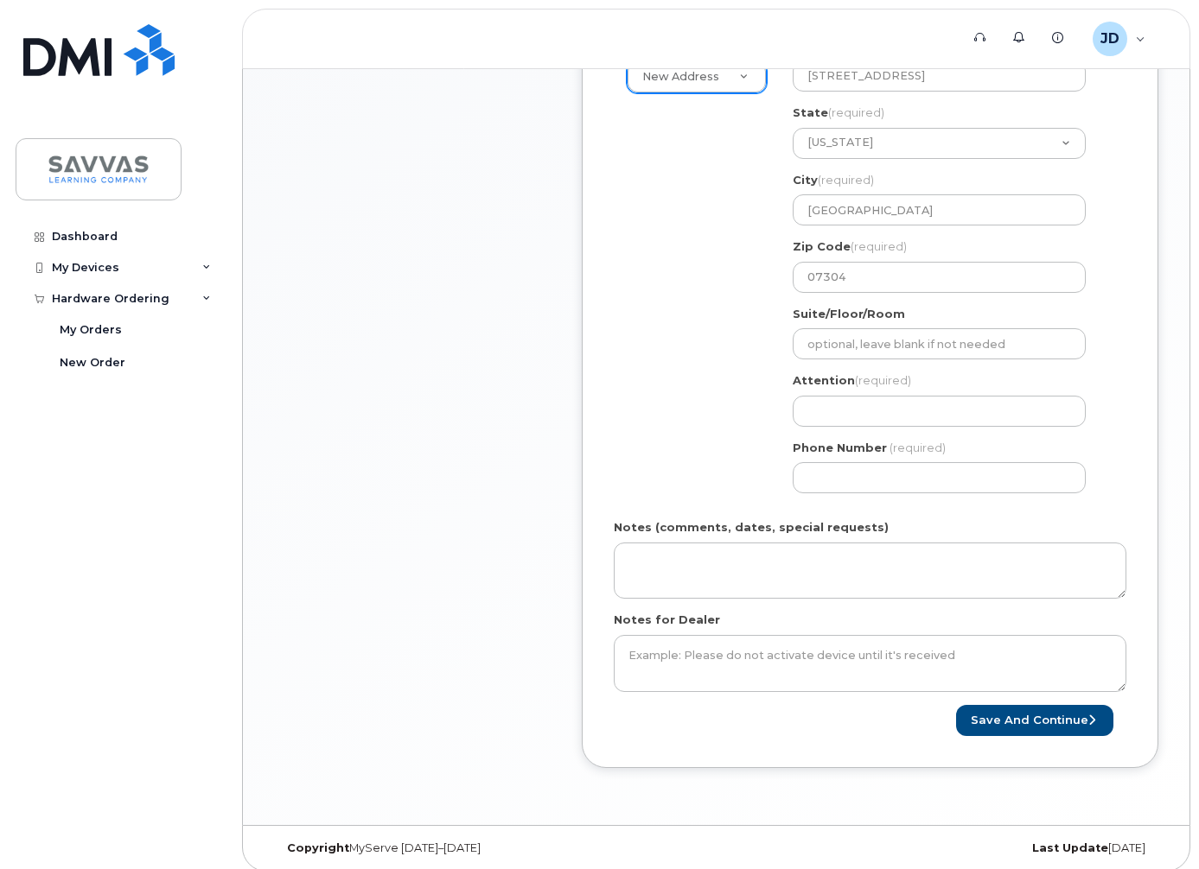
scroll to position [737, 0]
click at [935, 411] on input "Attention (required)" at bounding box center [939, 410] width 293 height 31
select select
type input "R"
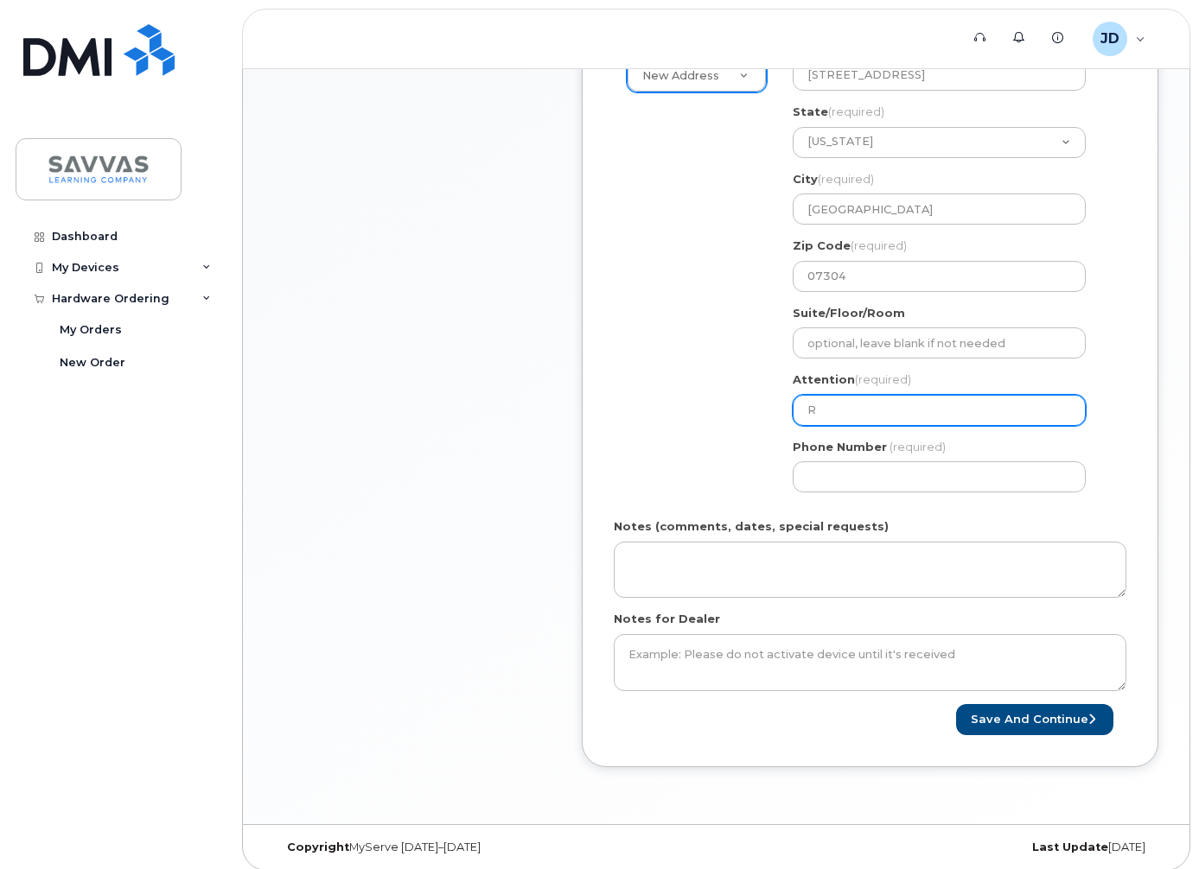
select select
type input "Ro"
select select
type input "Ros"
select select
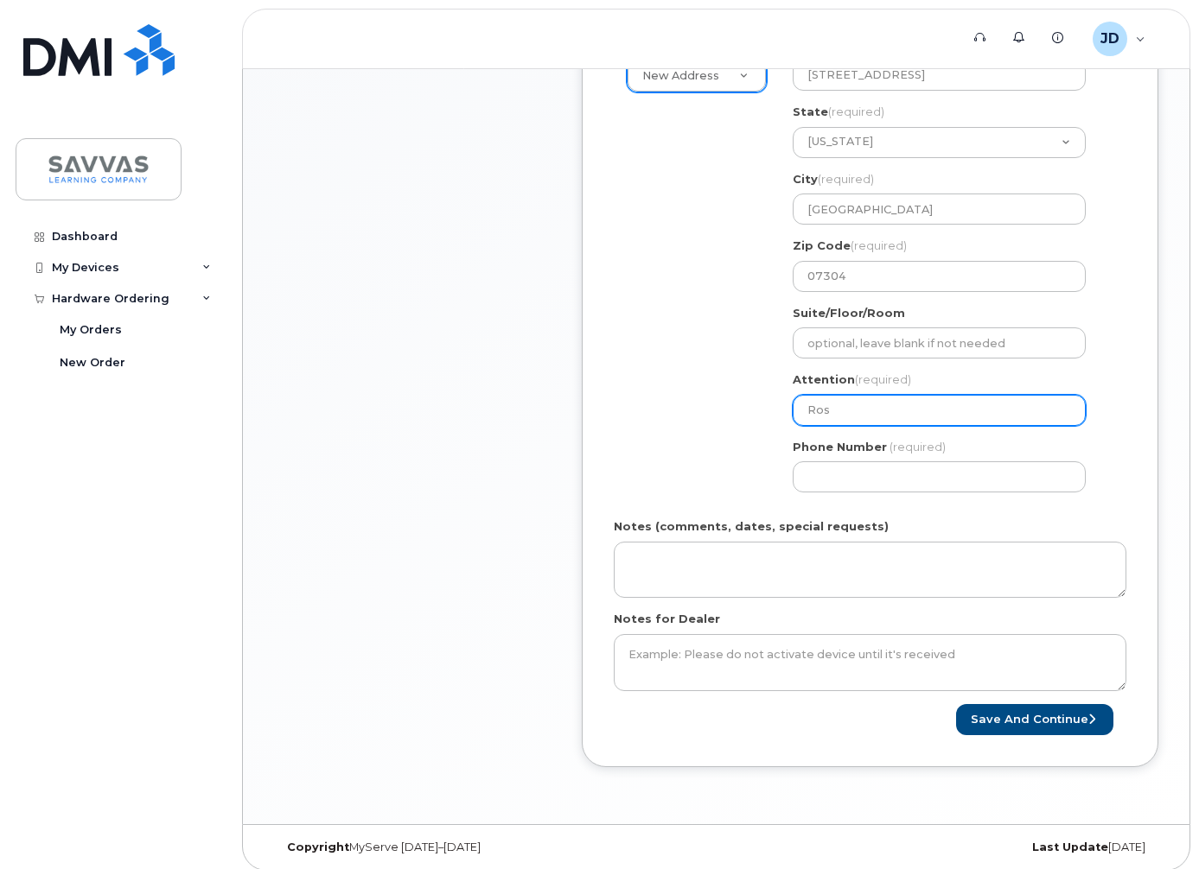
type input "Rosa"
select select
type input "Ros"
select select
type input "Rosa"
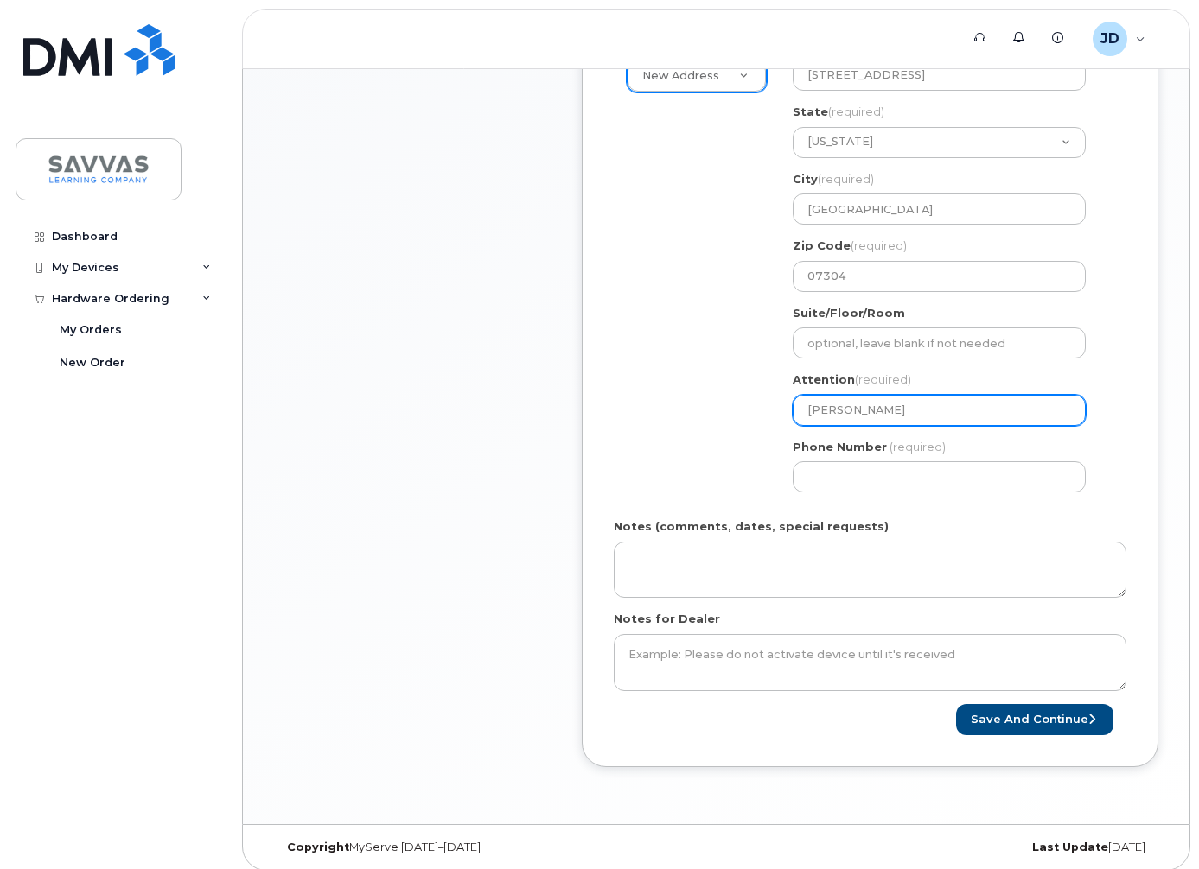
select select
type input "Rosam"
select select
type input "Rosamu"
select select
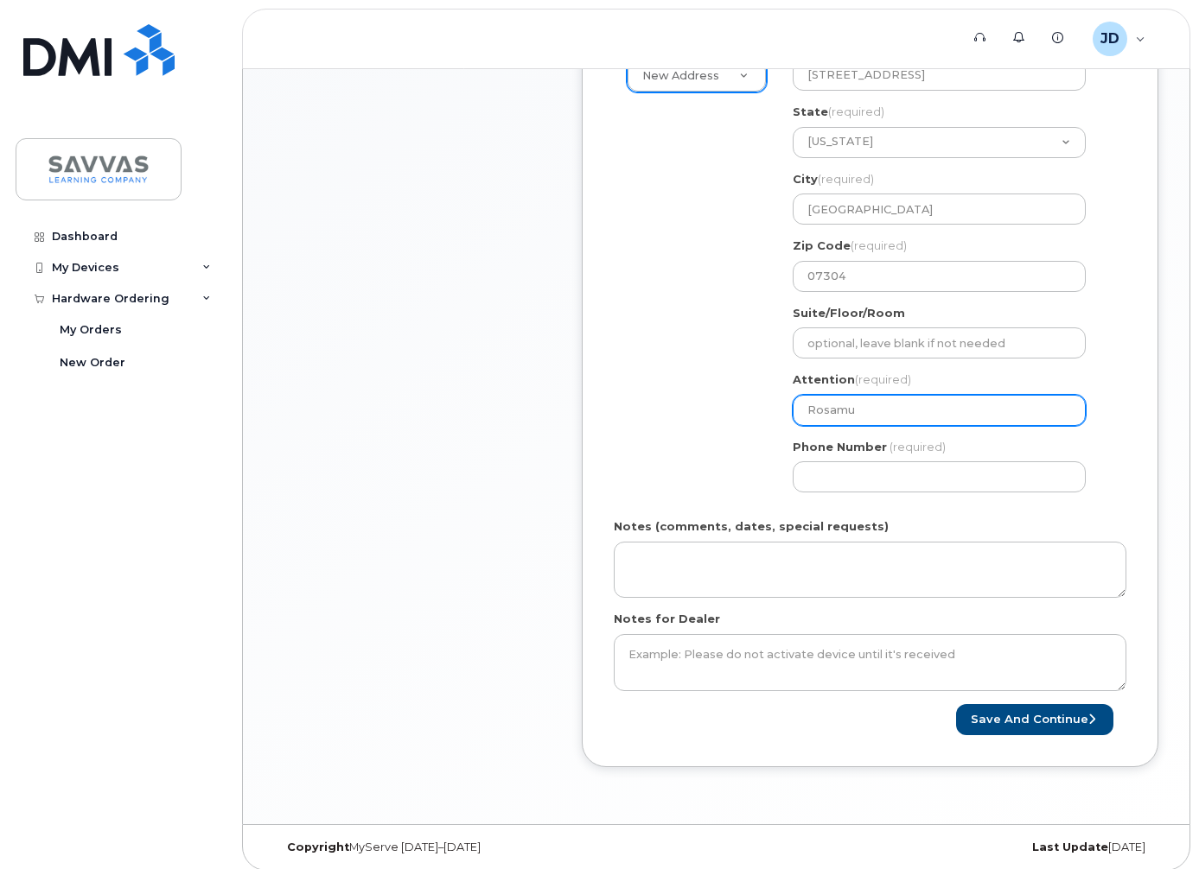
type input "Rosamun"
select select
type input "Rosamunc"
select select
type input "Rosamun"
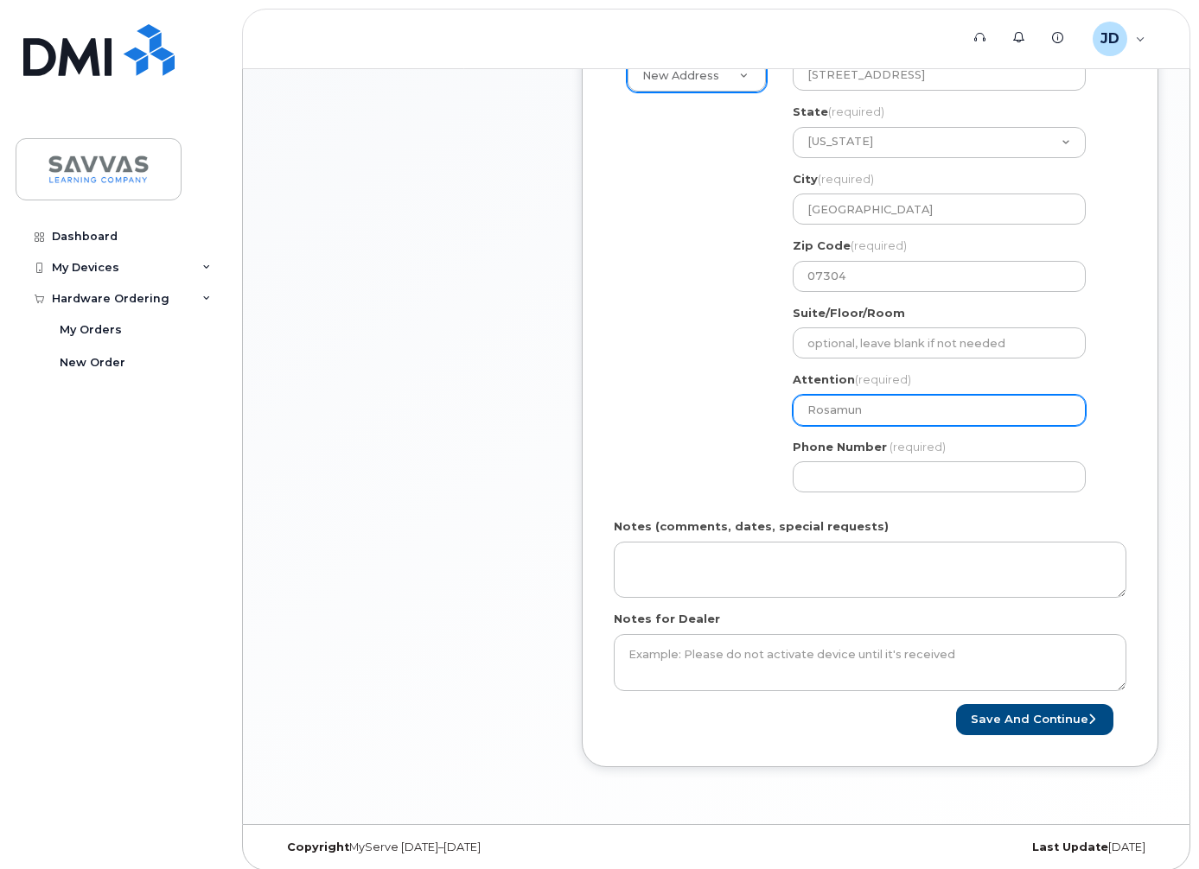
select select
type input "Rosamund"
select select
type input "Rosamund K"
select select
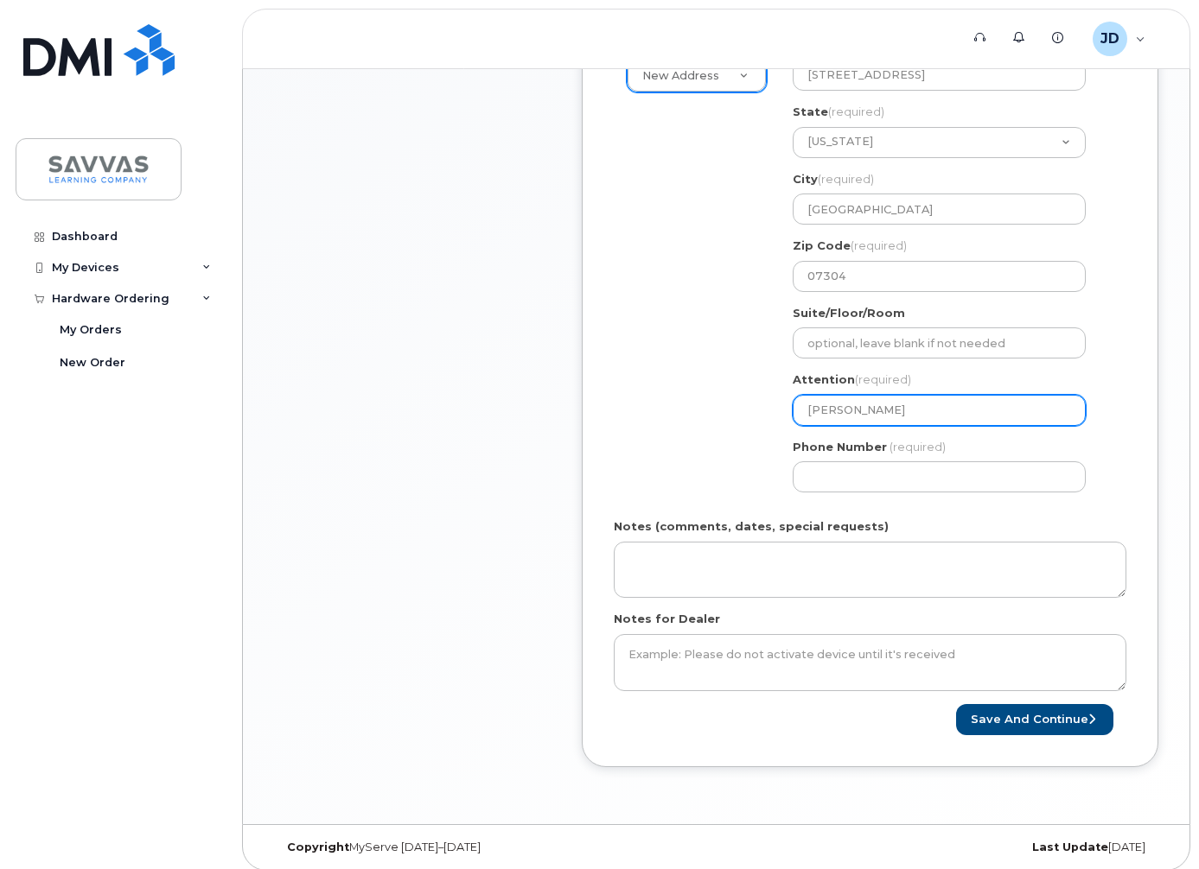
type input "Rosamund Ka"
select select
type input "Rosamund Kan"
select select
type input "Rosamund Kane"
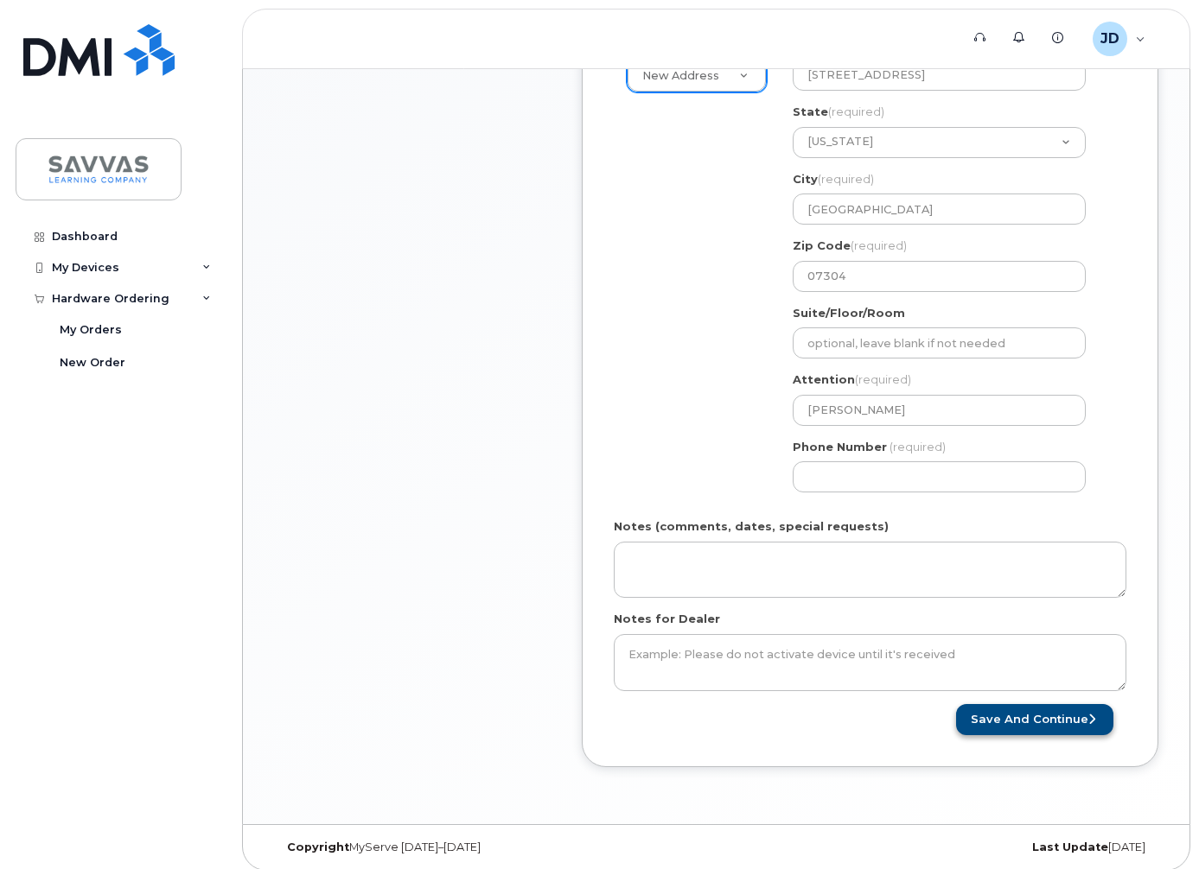
click at [1053, 727] on button "Save and Continue" at bounding box center [1034, 720] width 157 height 32
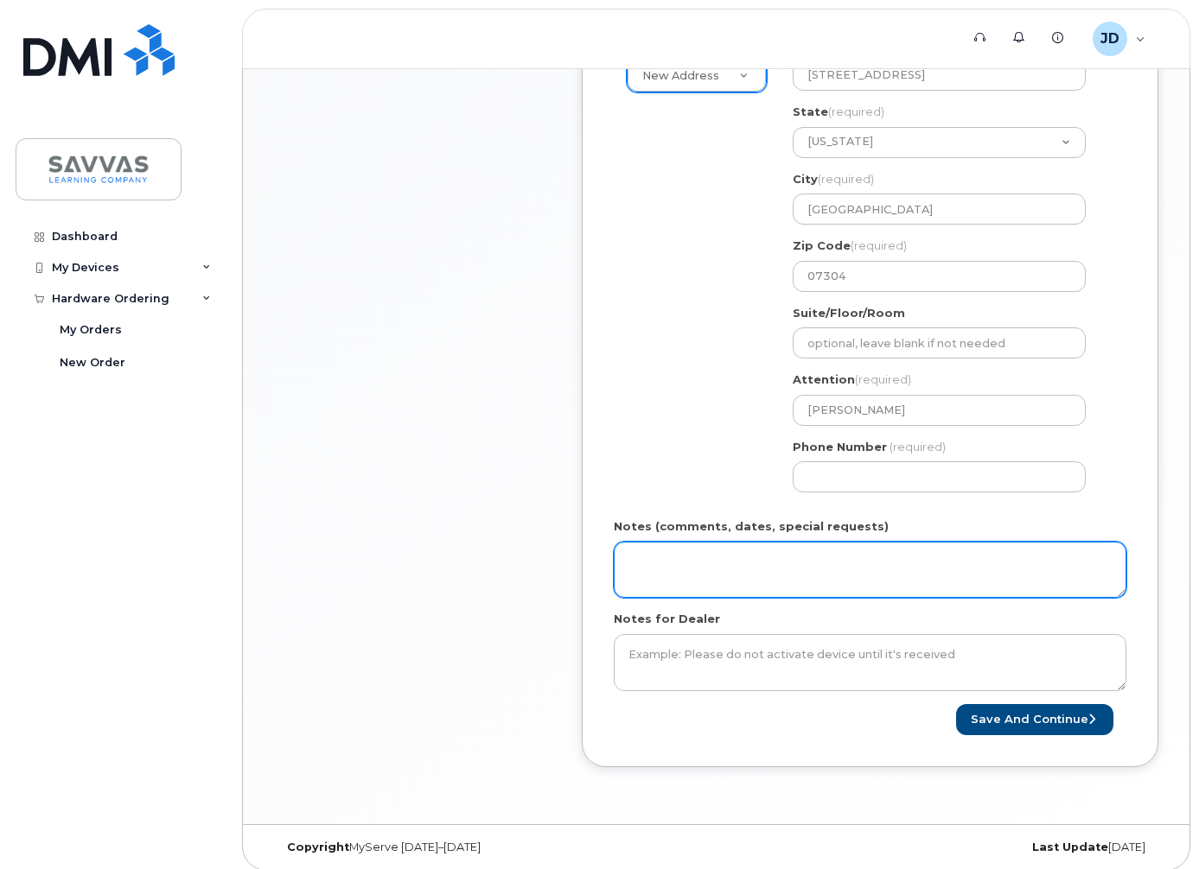
click at [1017, 590] on textarea "Notes (comments, dates, special requests)" at bounding box center [870, 570] width 513 height 57
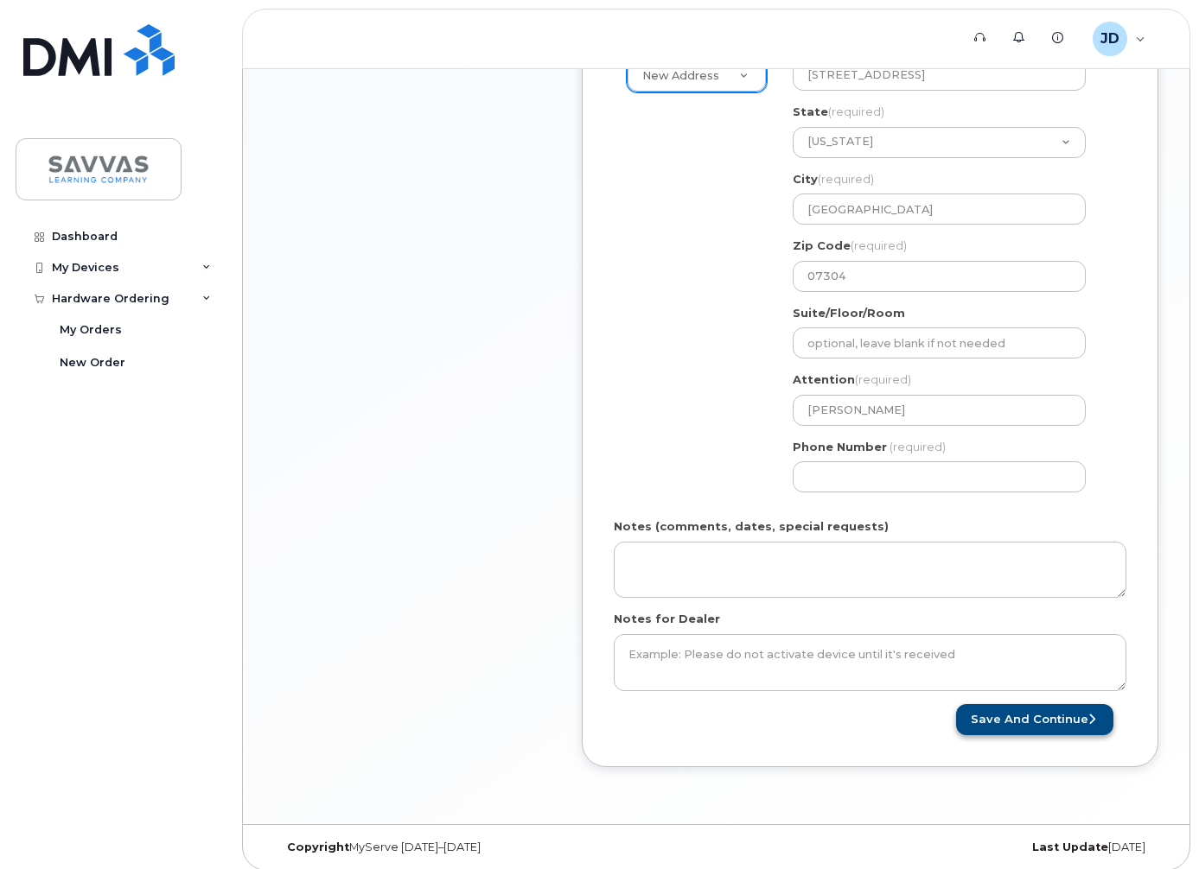
click at [1032, 719] on button "Save and Continue" at bounding box center [1034, 720] width 157 height 32
click at [1044, 426] on input "Rosamund Kane" at bounding box center [939, 410] width 293 height 31
click at [860, 481] on input "Phone Number" at bounding box center [939, 477] width 293 height 31
click at [834, 482] on input "Phone Number" at bounding box center [939, 477] width 293 height 31
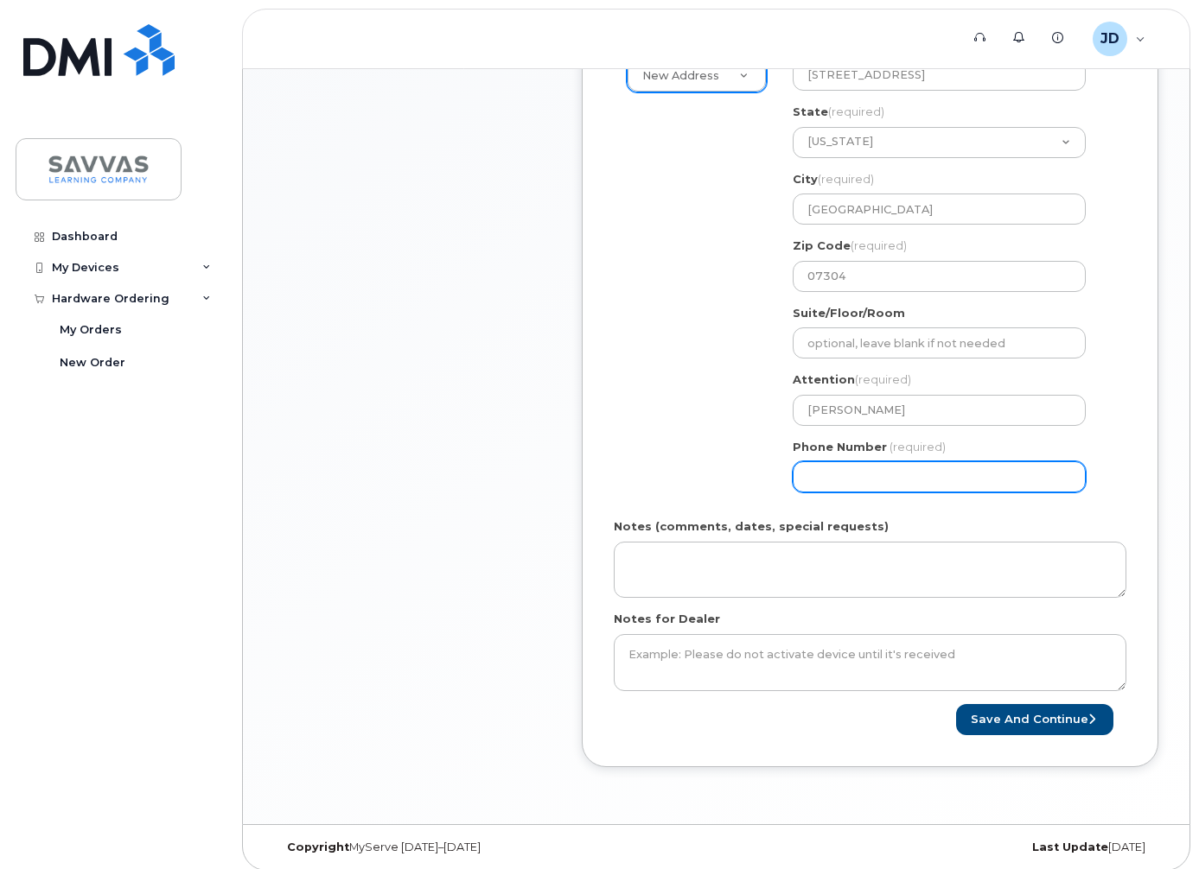
select select
type input "9174285040"
click at [1012, 724] on button "Save and Continue" at bounding box center [1034, 720] width 157 height 32
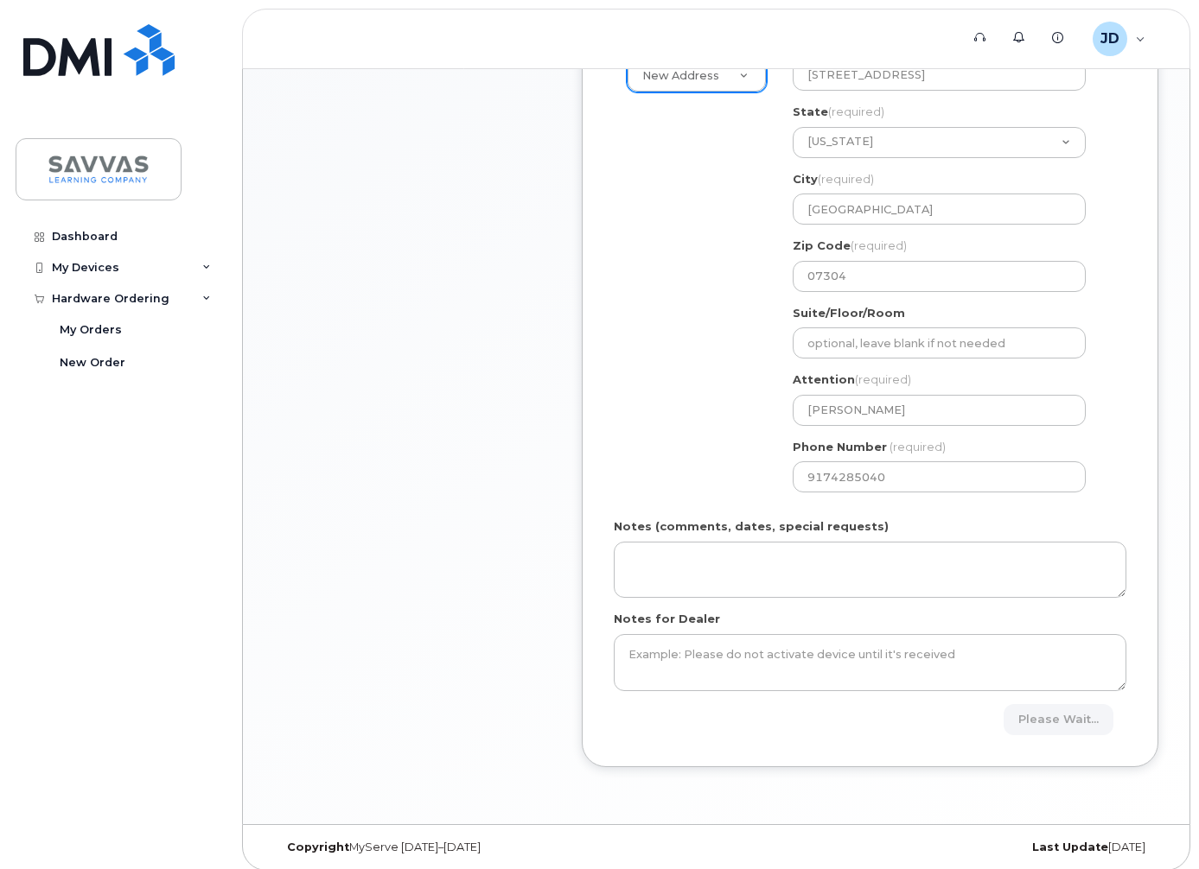
click at [1012, 724] on div "Please wait..." at bounding box center [998, 720] width 257 height 32
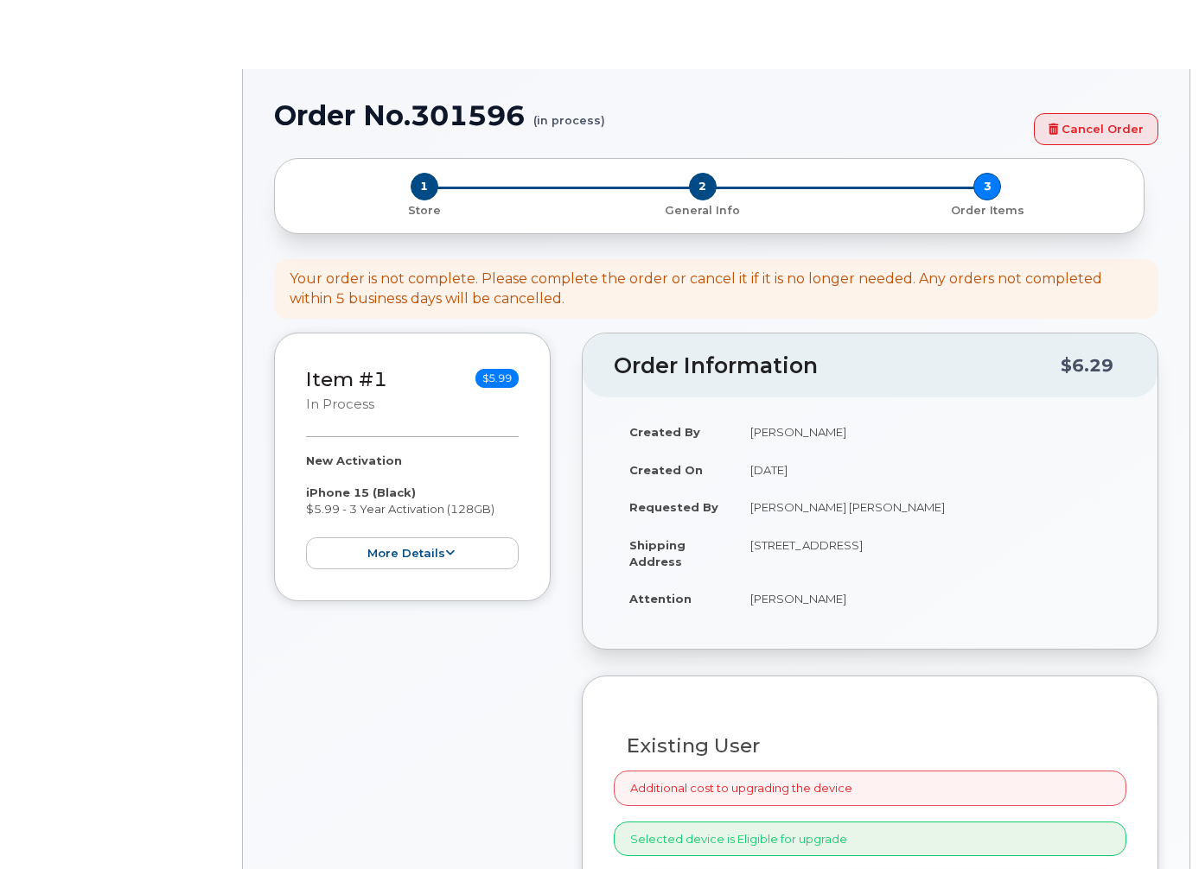
select select "1762881"
radio input "true"
select select
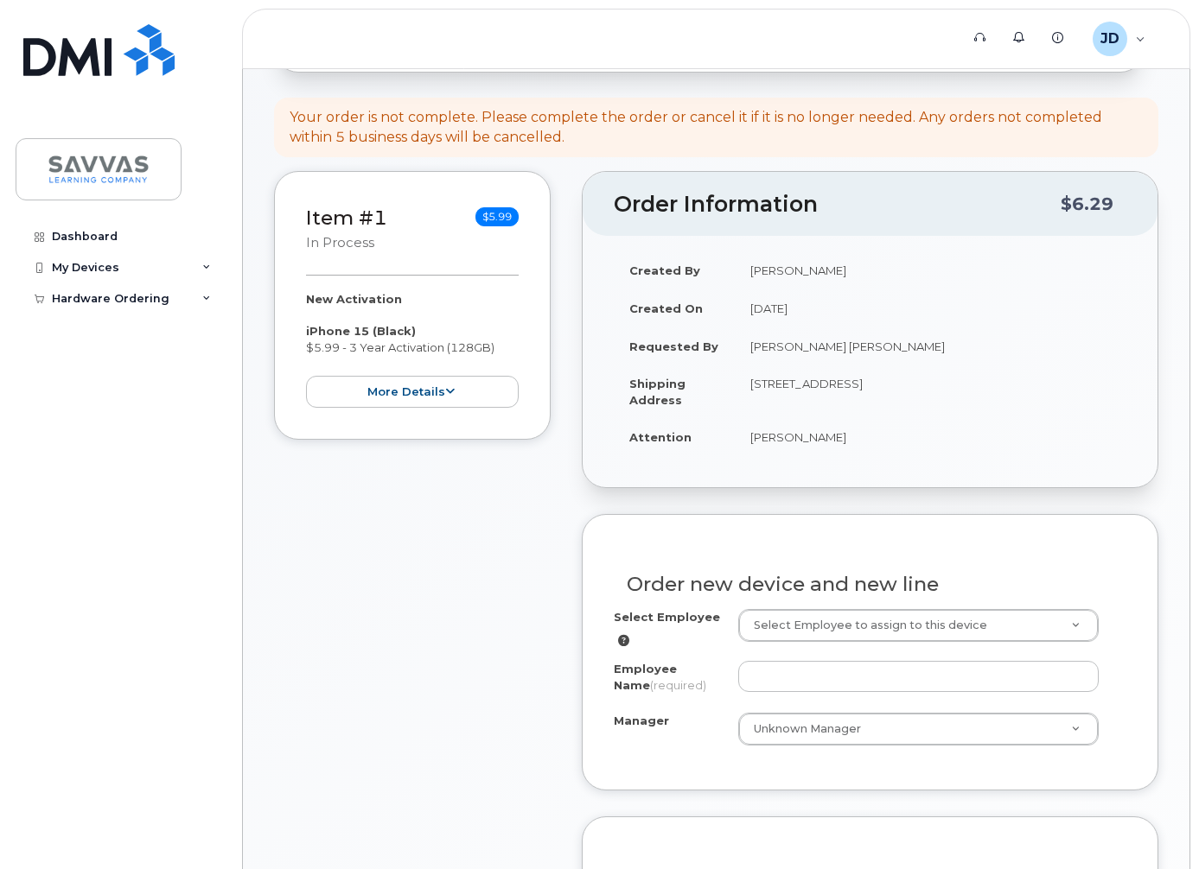
scroll to position [268, 0]
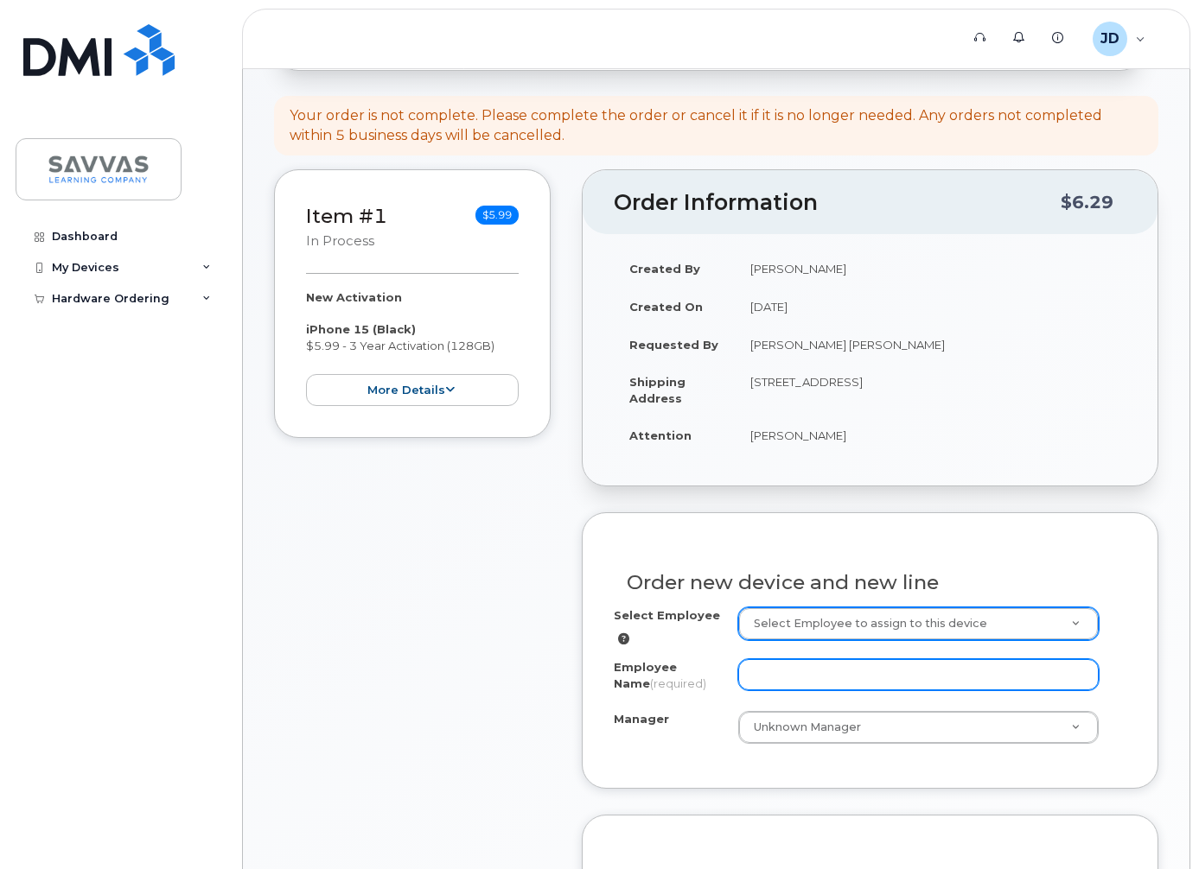
click at [1080, 677] on input "Employee Name (required)" at bounding box center [918, 674] width 360 height 31
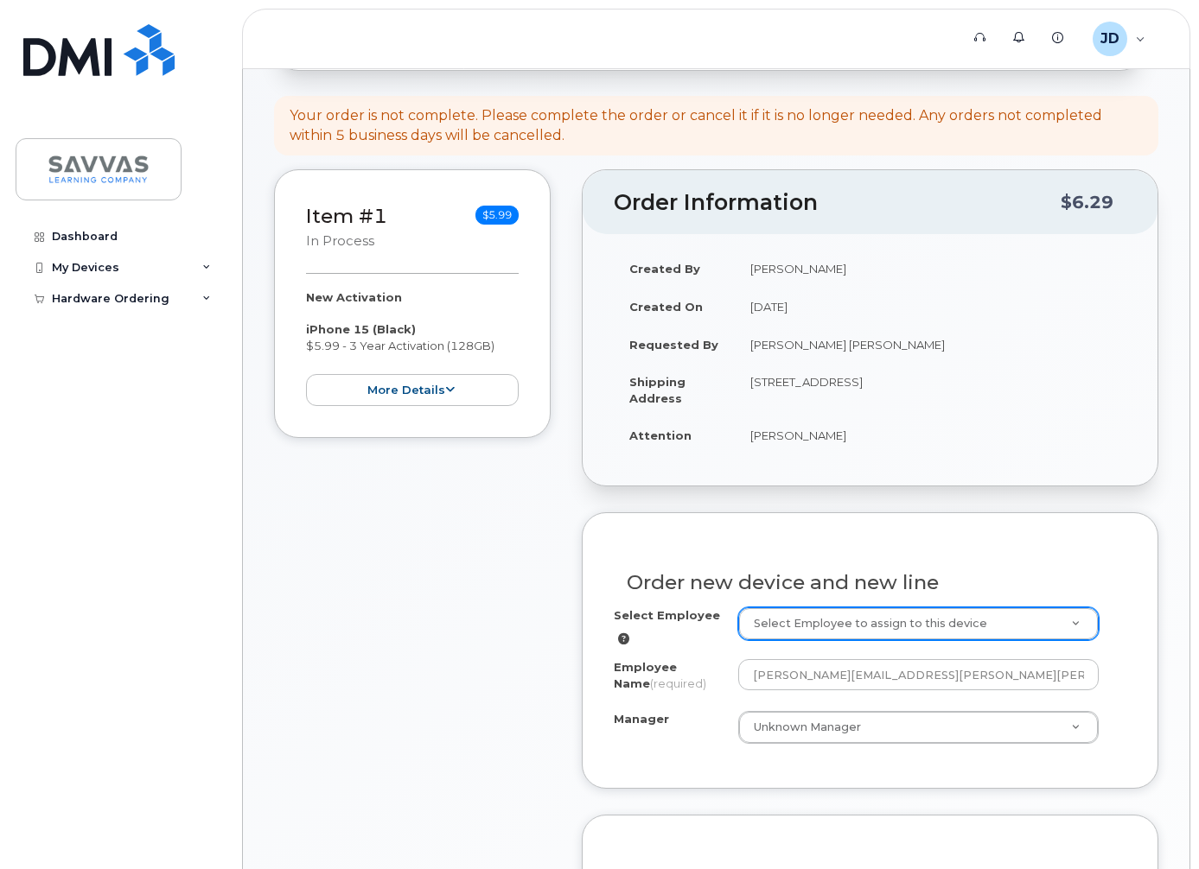
click at [947, 666] on div "Select Employee Select Employee to assign to this device Employee Name (require…" at bounding box center [870, 676] width 513 height 137
drag, startPoint x: 909, startPoint y: 681, endPoint x: 683, endPoint y: 677, distance: 226.5
click at [683, 677] on div "Employee Name (required) john.duckett@savvas.com" at bounding box center [870, 678] width 513 height 39
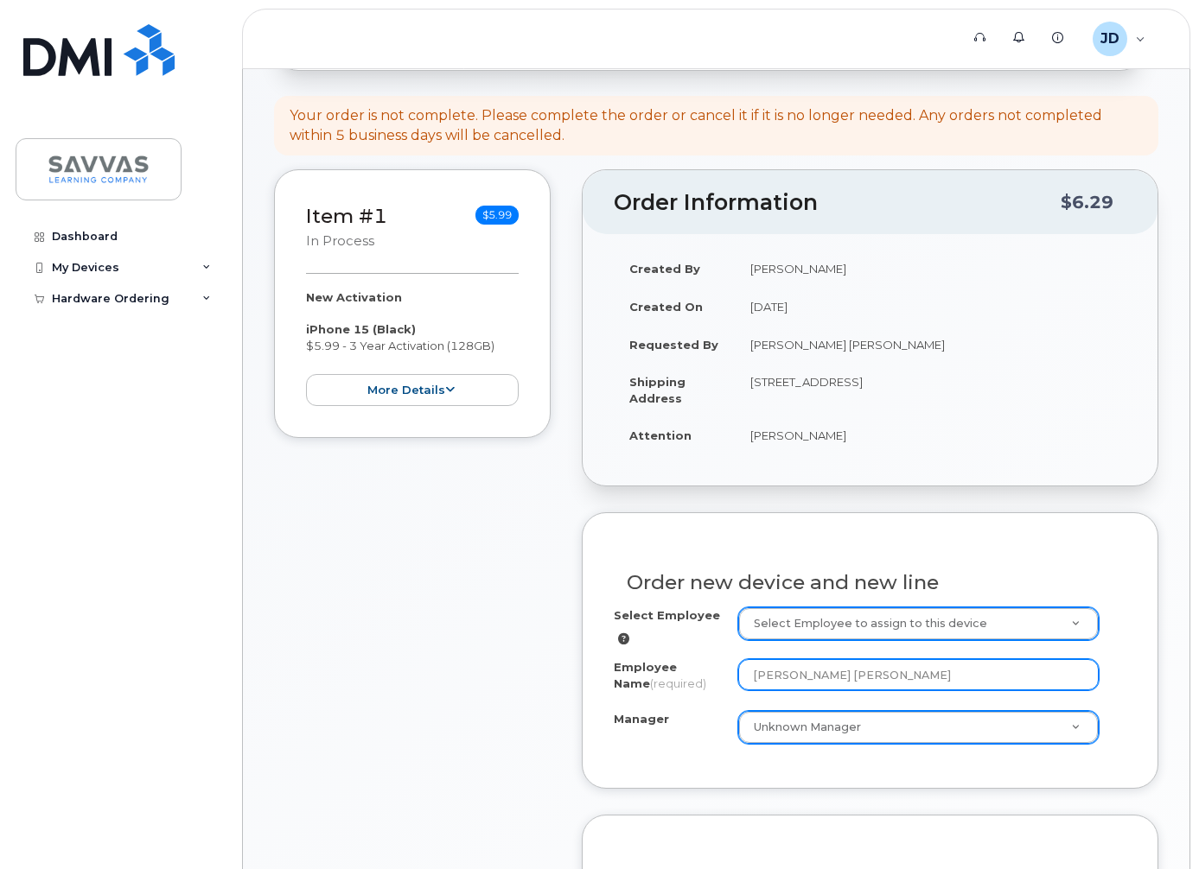
type input "John F. Duckett, Jr."
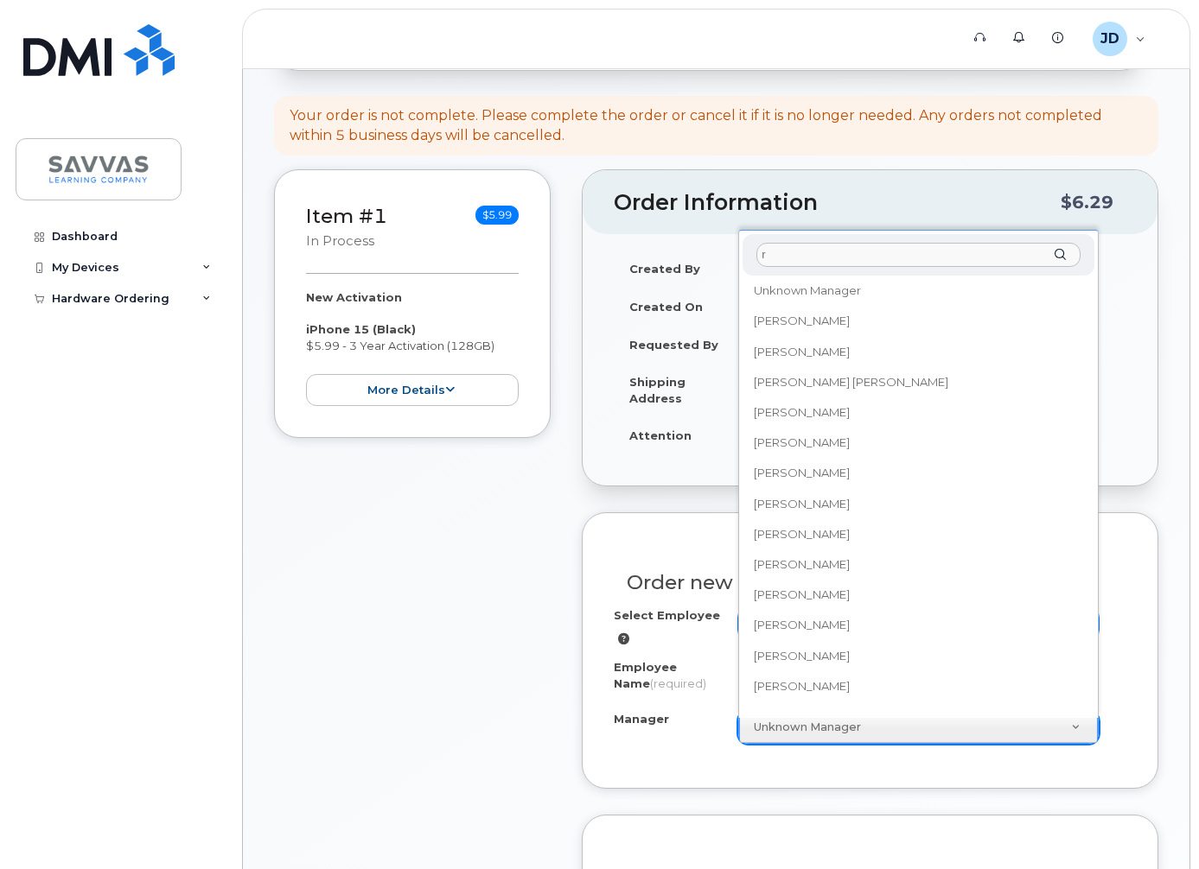
scroll to position [0, 0]
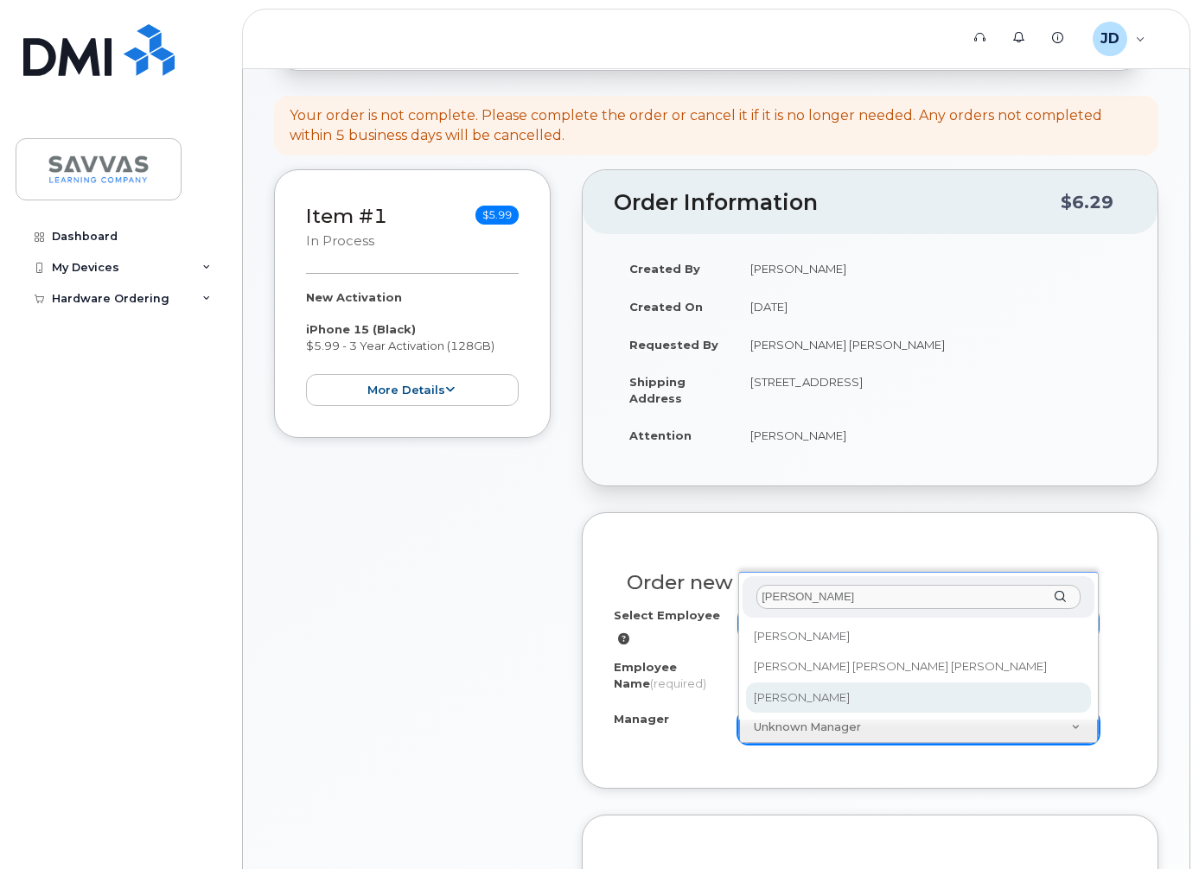
type input "rosa"
select select "2015570"
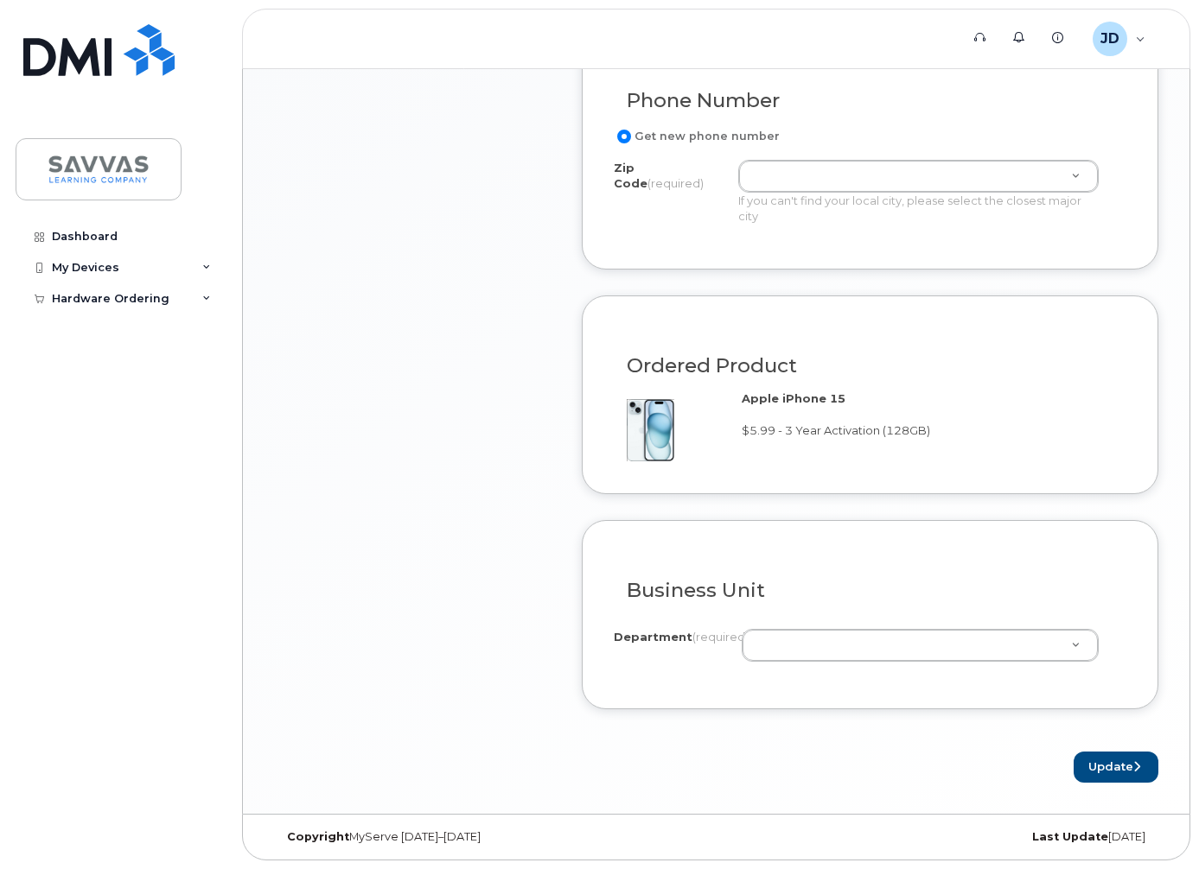
scroll to position [1061, 0]
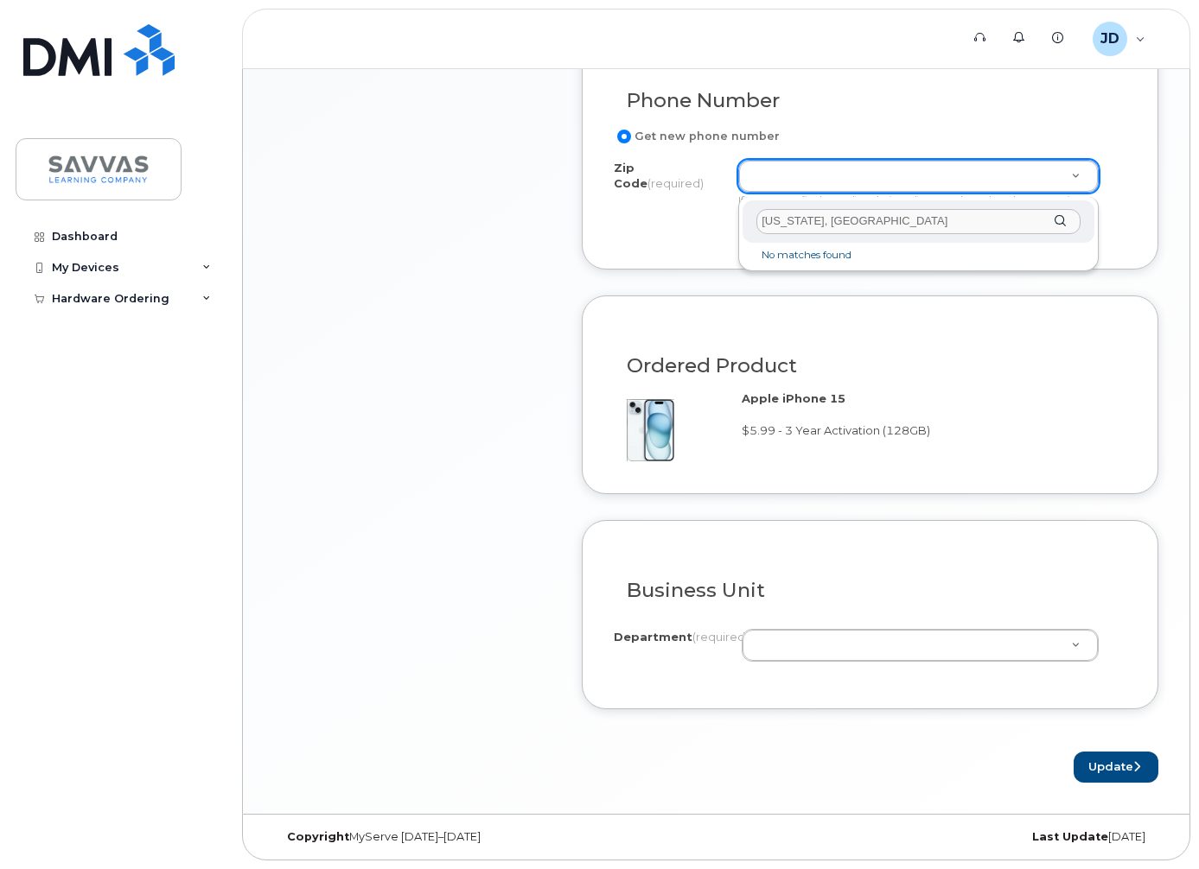
drag, startPoint x: 838, startPoint y: 206, endPoint x: 717, endPoint y: 206, distance: 120.1
type input "10121"
type input "10121 (New York, NY)"
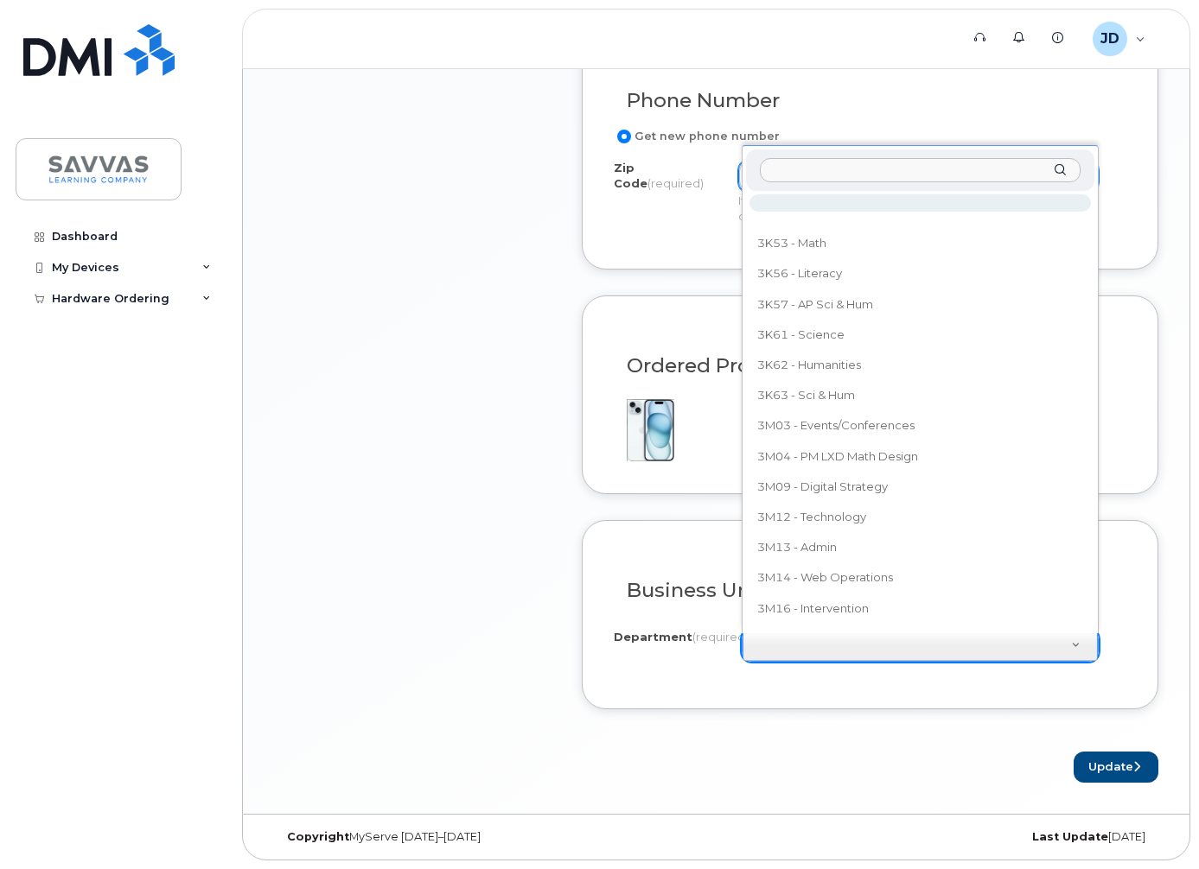
scroll to position [11, 0]
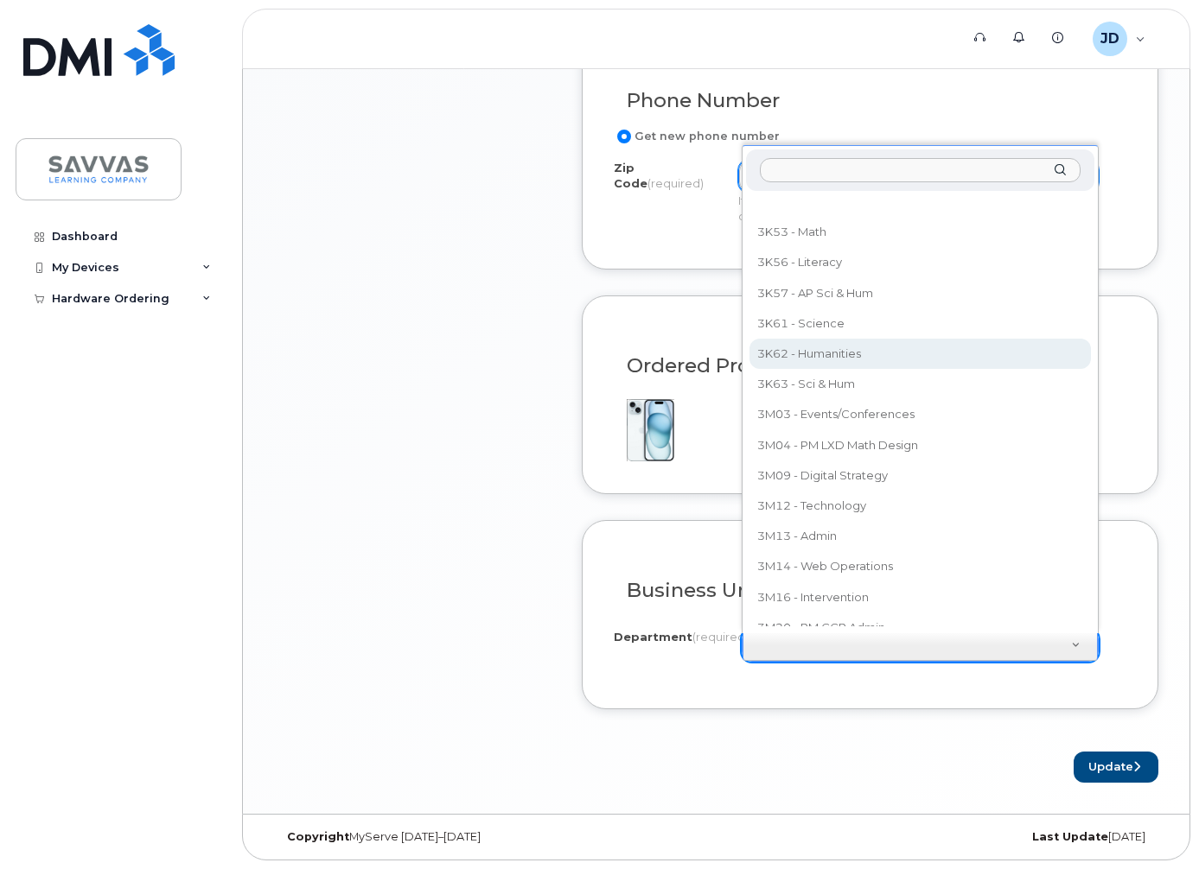
select select "3K62 - Humanities"
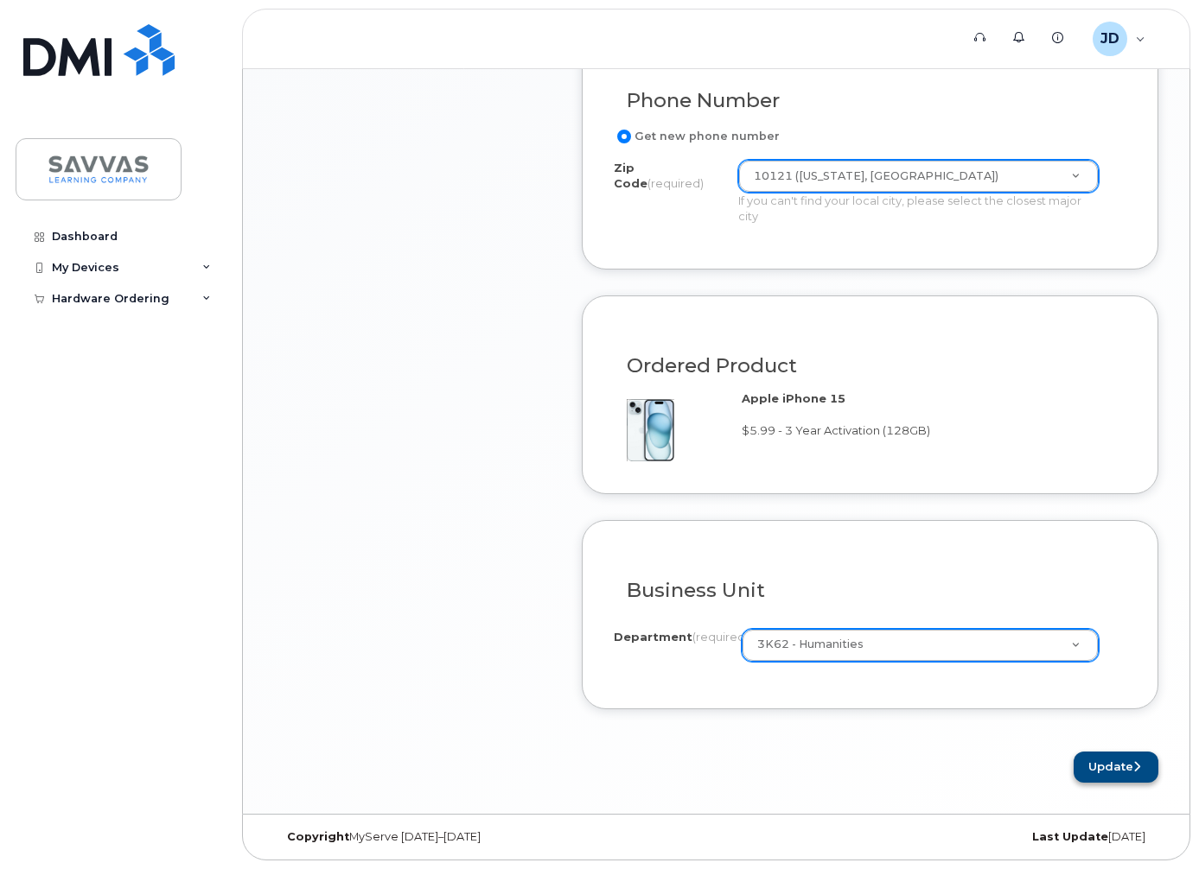
click at [1112, 771] on button "Update" at bounding box center [1115, 768] width 85 height 32
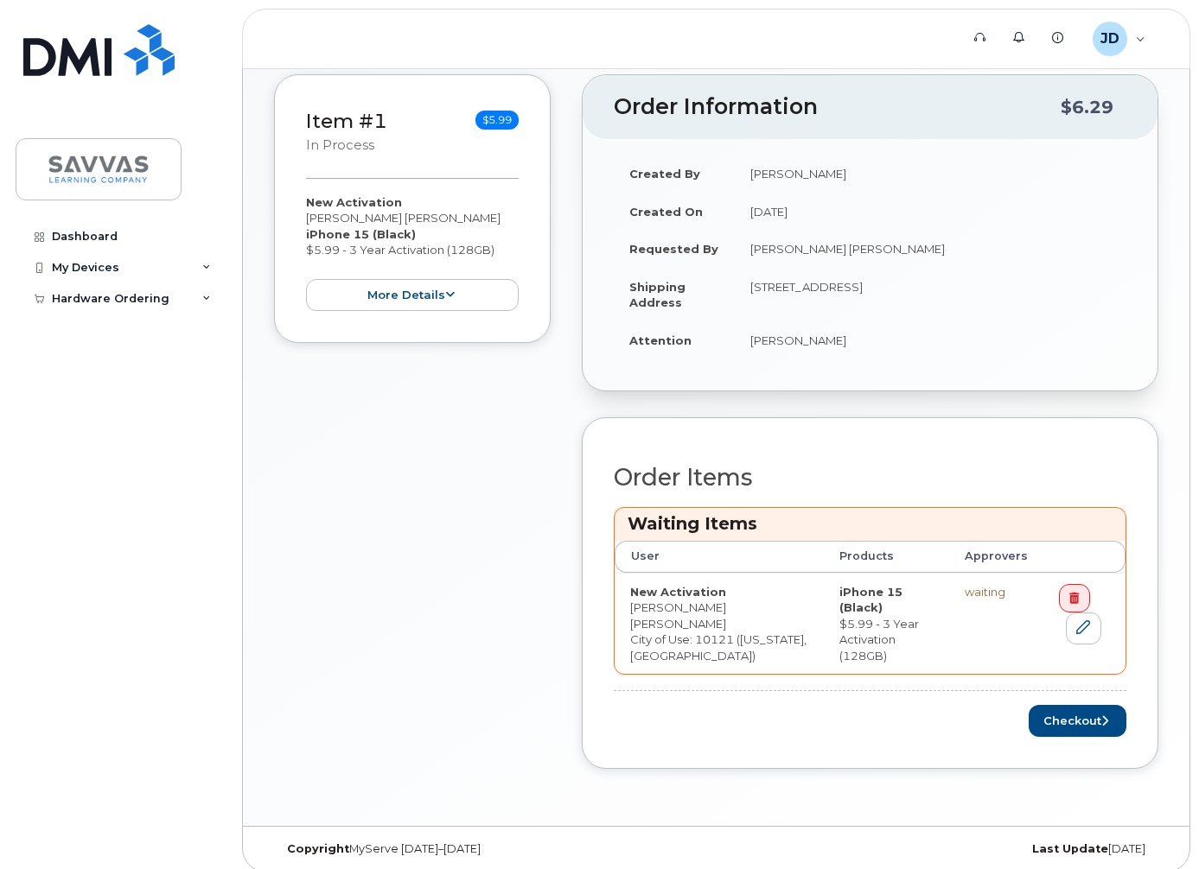
scroll to position [436, 0]
click at [1079, 717] on button "Checkout" at bounding box center [1078, 722] width 98 height 32
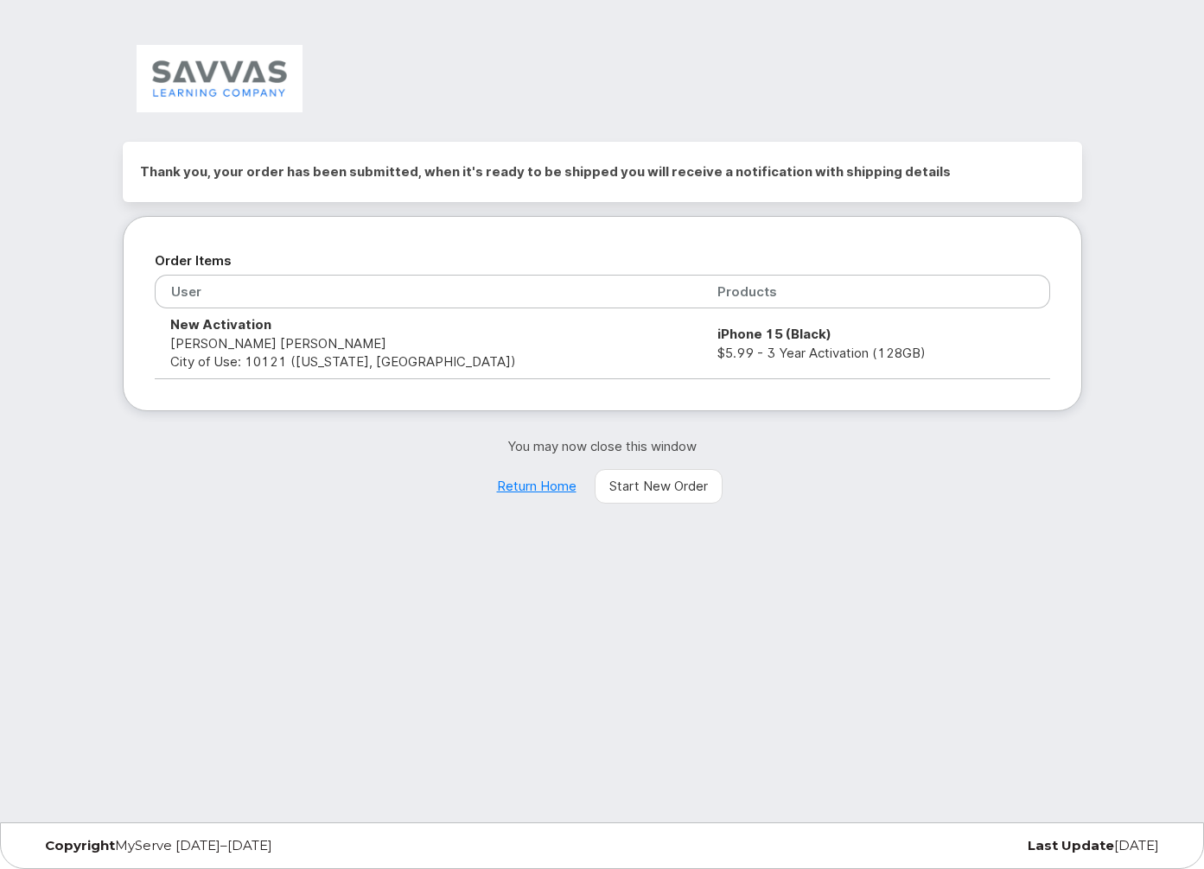
click at [552, 486] on link "Return Home" at bounding box center [536, 486] width 109 height 35
